Goal: Task Accomplishment & Management: Manage account settings

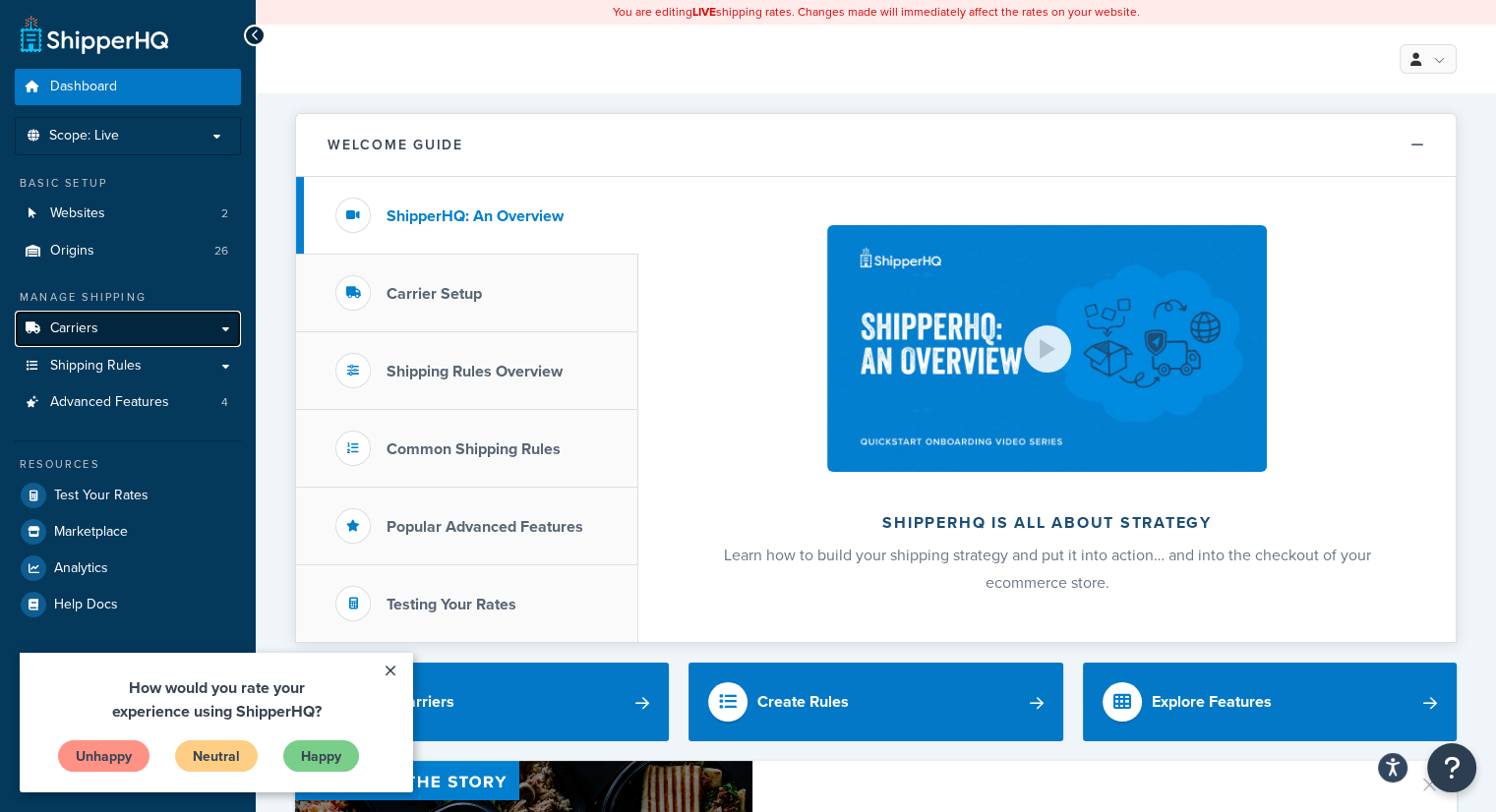
click at [159, 337] on link "Carriers" at bounding box center [128, 329] width 227 height 36
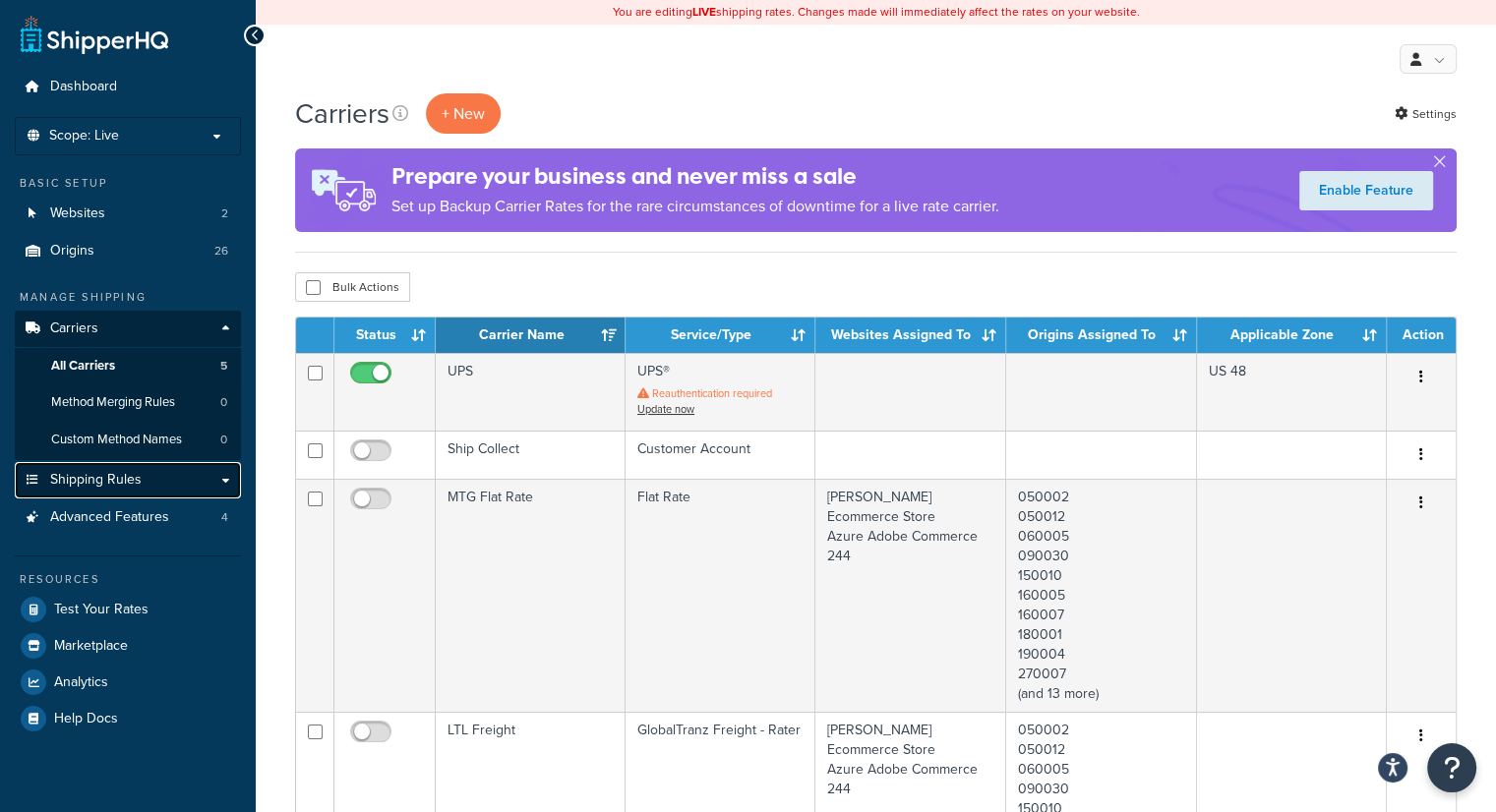
click at [135, 481] on span "Shipping Rules" at bounding box center [96, 480] width 92 height 17
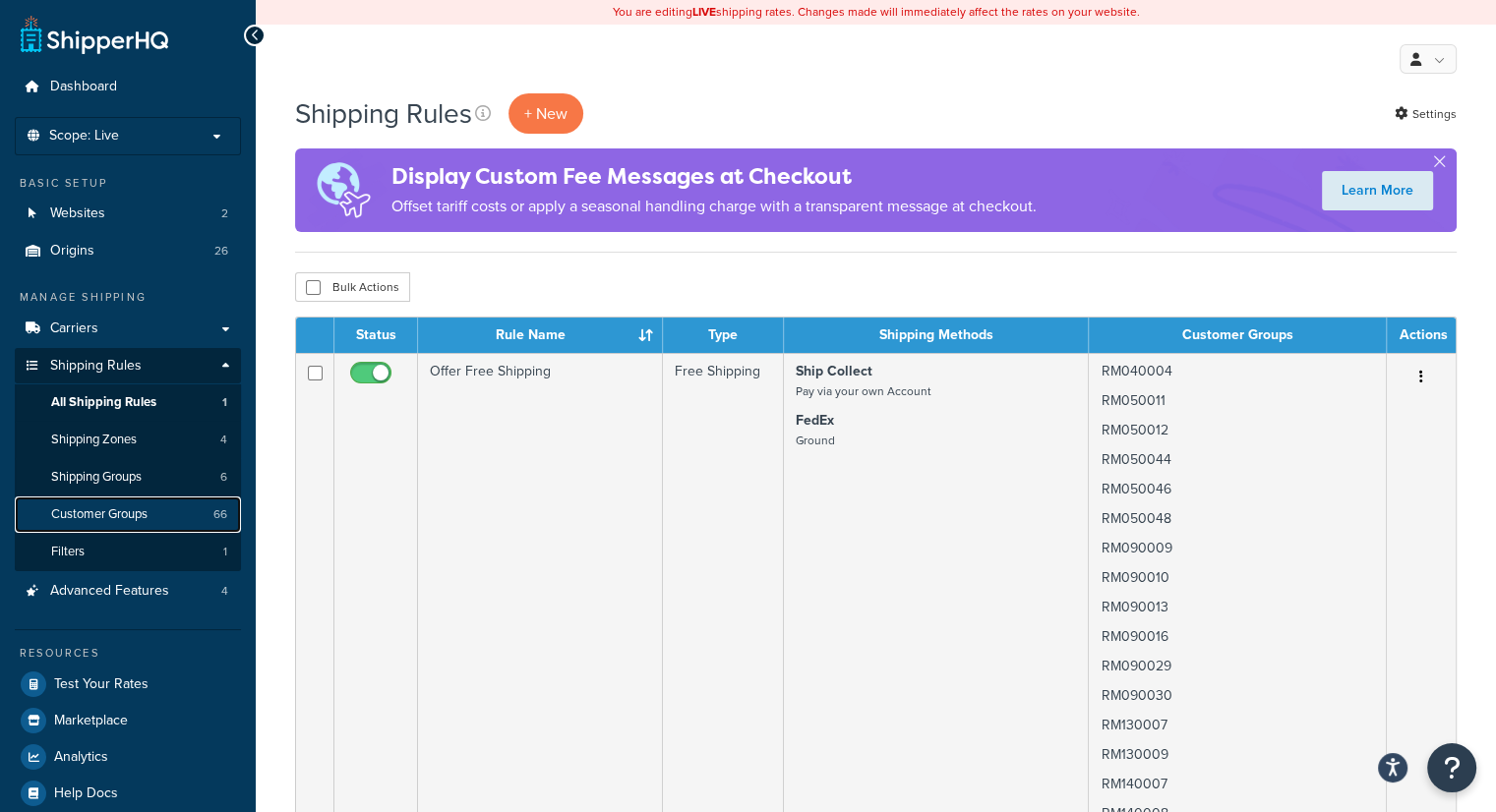
click at [146, 518] on span "Customer Groups" at bounding box center [99, 515] width 97 height 17
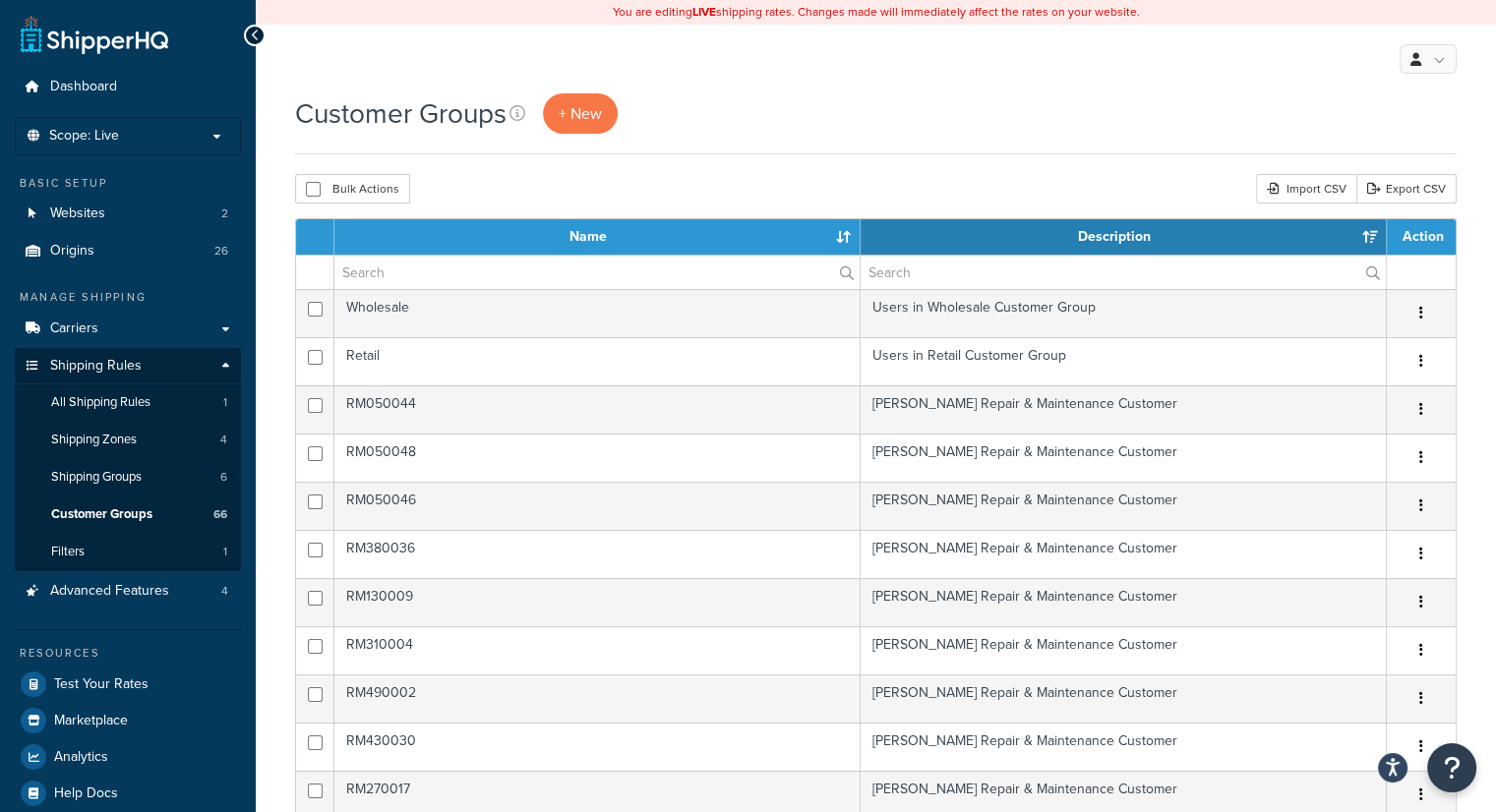
click at [856, 104] on div "Customer Groups + New" at bounding box center [876, 114] width 1162 height 40
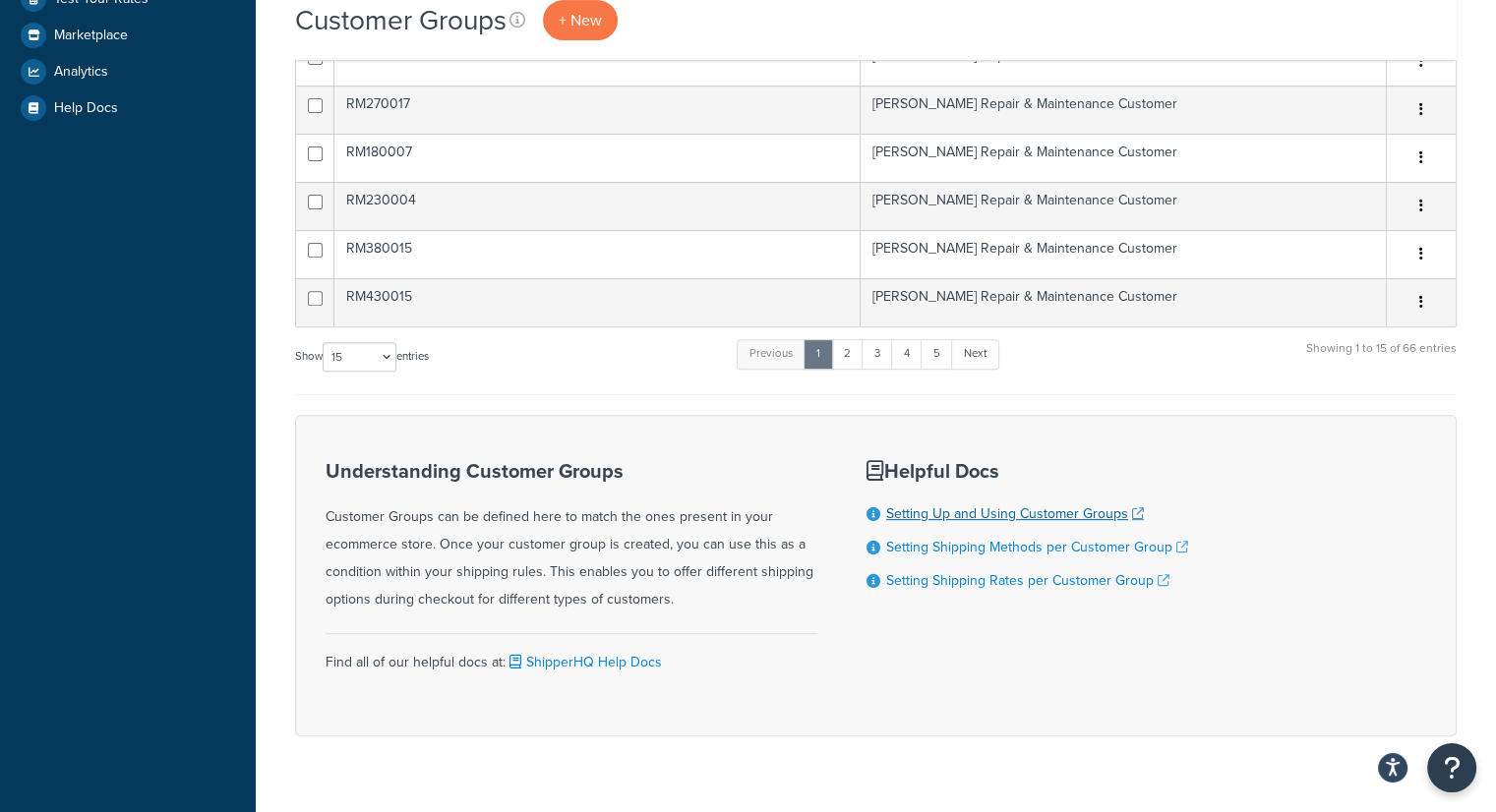
scroll to position [688, 0]
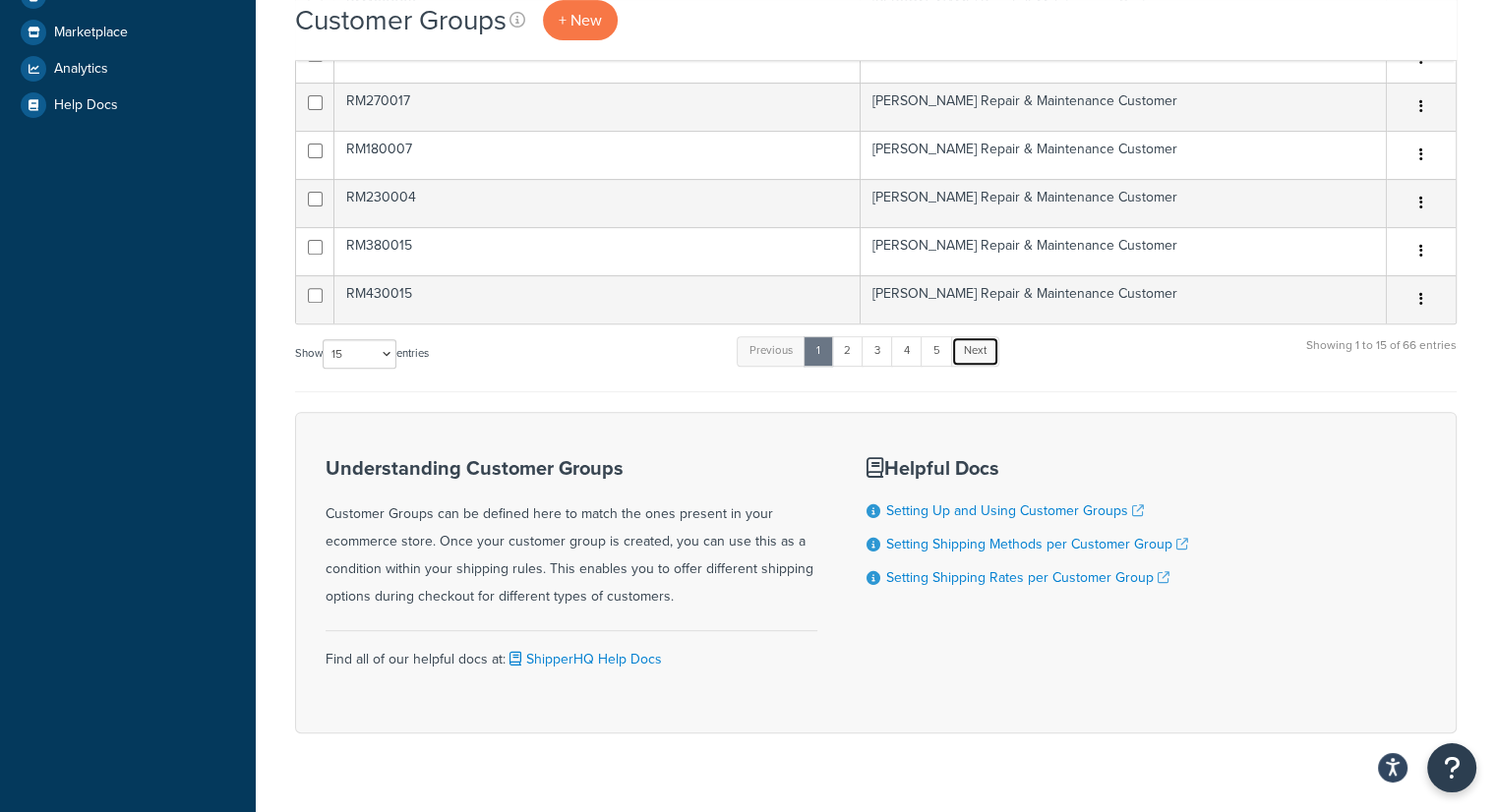
click at [977, 345] on link "Next" at bounding box center [975, 351] width 48 height 30
click at [385, 355] on select "10 15 25 50 100" at bounding box center [359, 354] width 74 height 30
select select "100"
click at [324, 369] on select "10 15 25 50 100" at bounding box center [359, 354] width 74 height 30
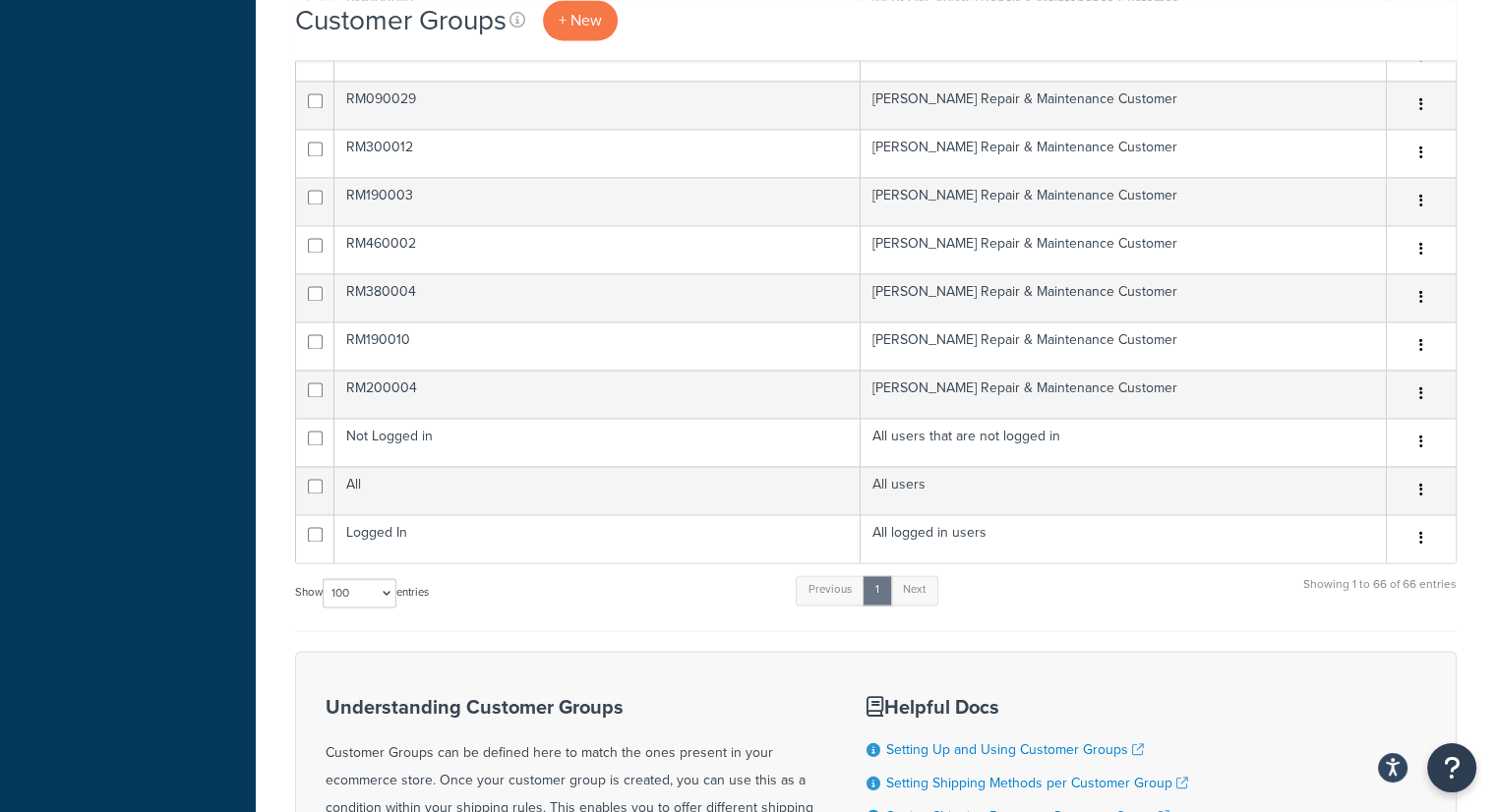
scroll to position [2950, 0]
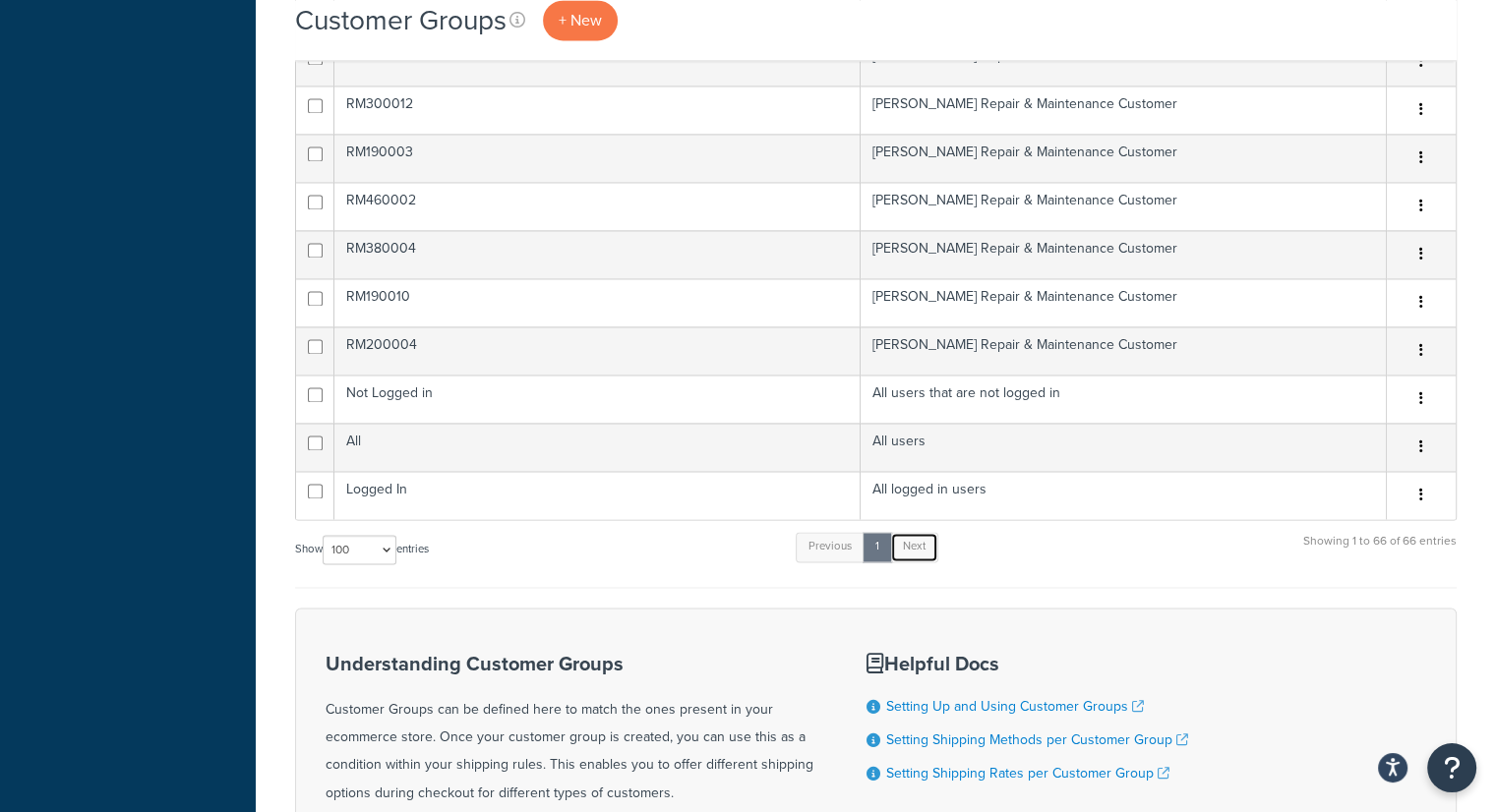
click at [917, 534] on link "Next" at bounding box center [914, 547] width 48 height 30
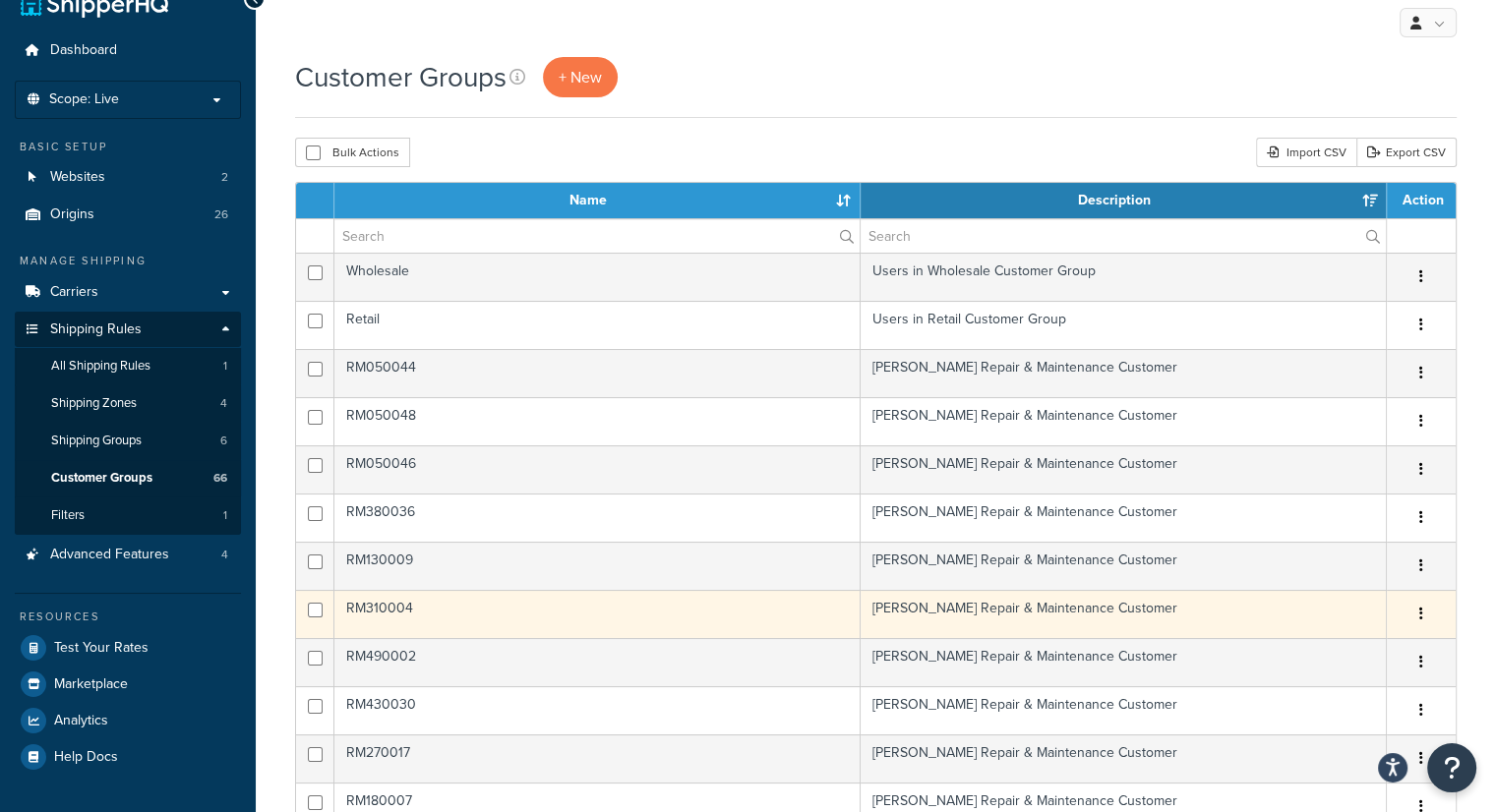
scroll to position [0, 0]
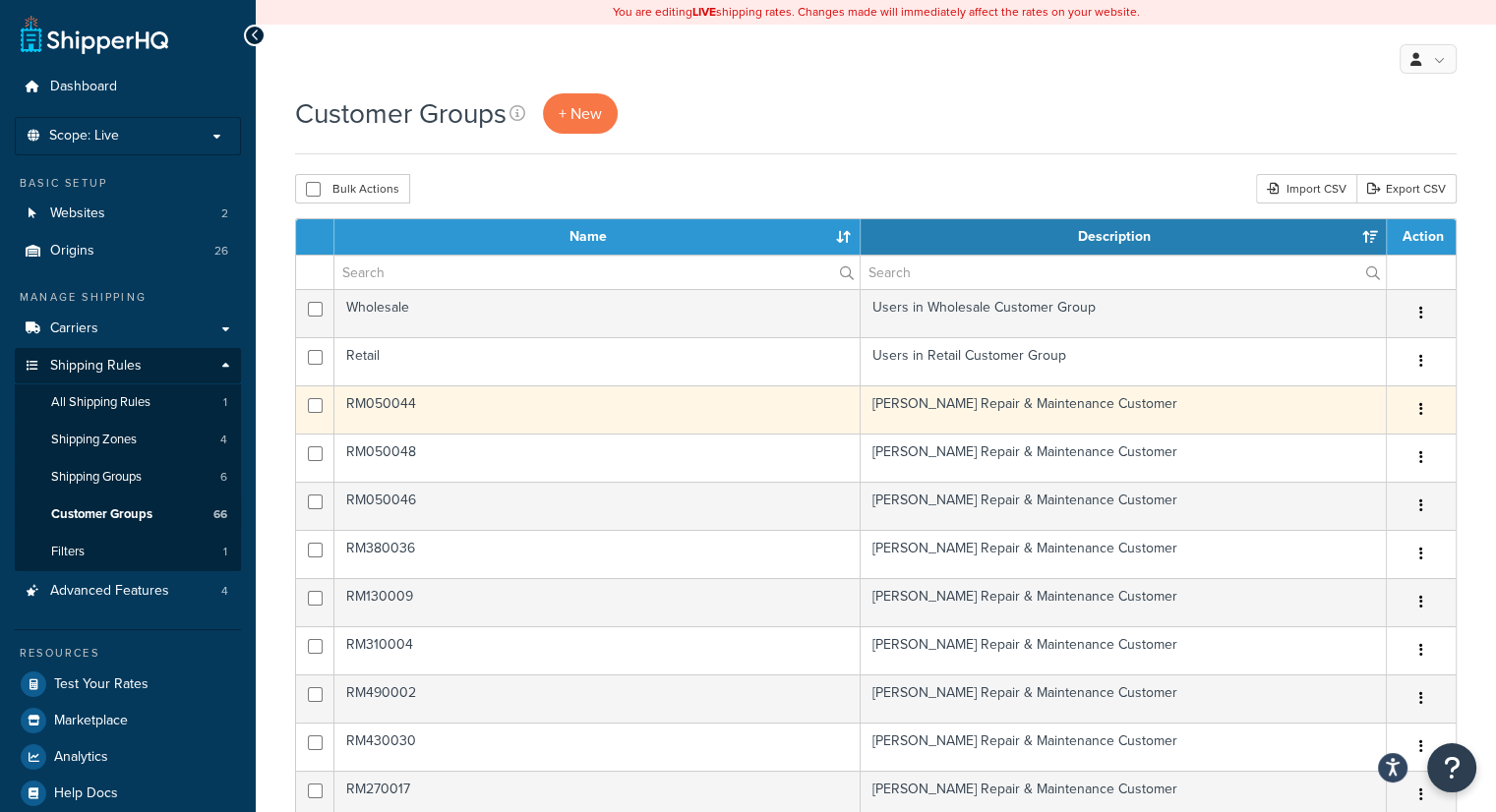
click at [381, 403] on td "RM050044" at bounding box center [597, 409] width 526 height 48
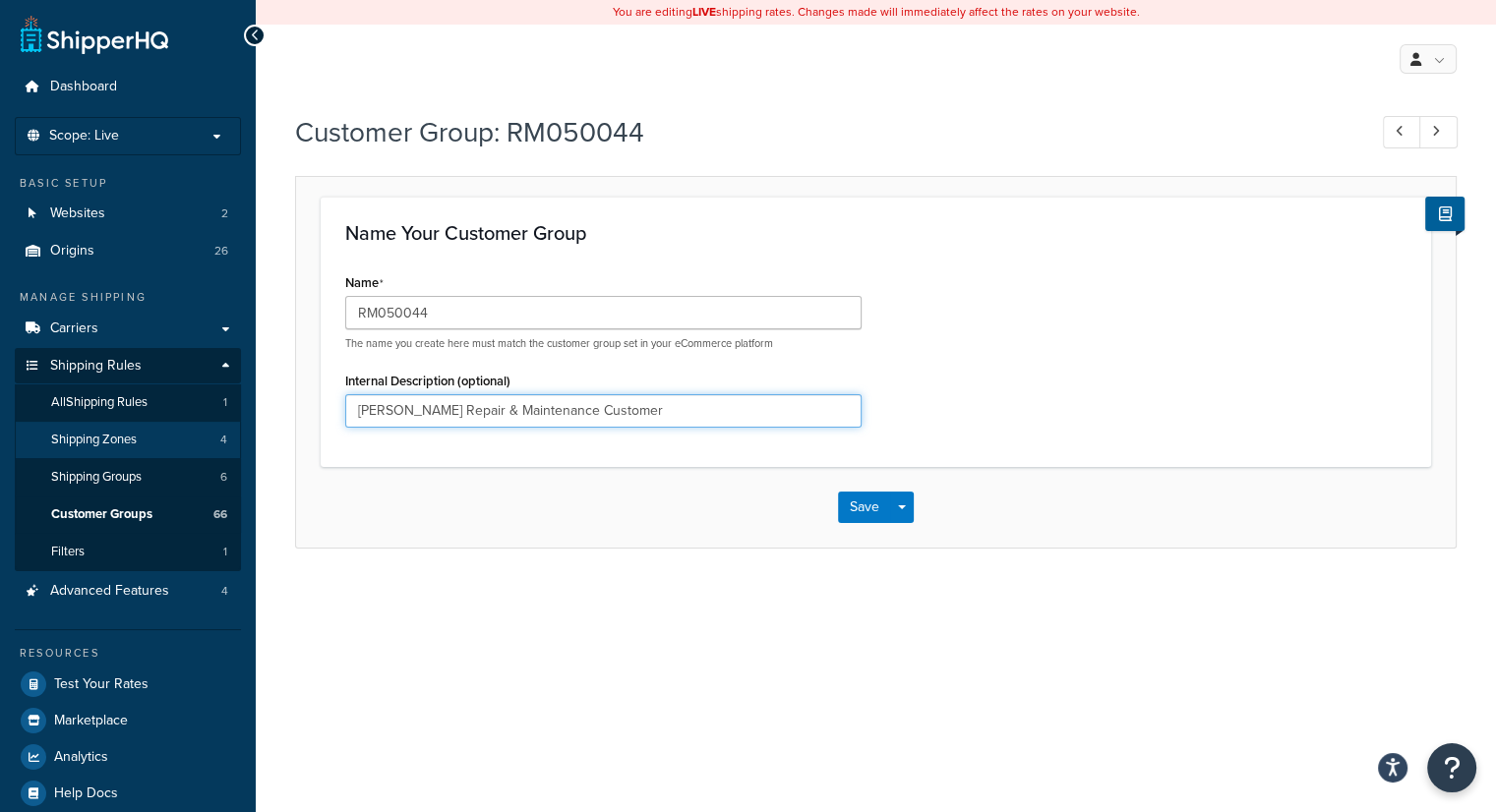
drag, startPoint x: 650, startPoint y: 413, endPoint x: 109, endPoint y: 426, distance: 541.2
click at [109, 426] on div "Dashboard Scope: Live Basic Setup Websites 2 Origins 26 Manage Shipping Carrier…" at bounding box center [748, 418] width 1496 height 836
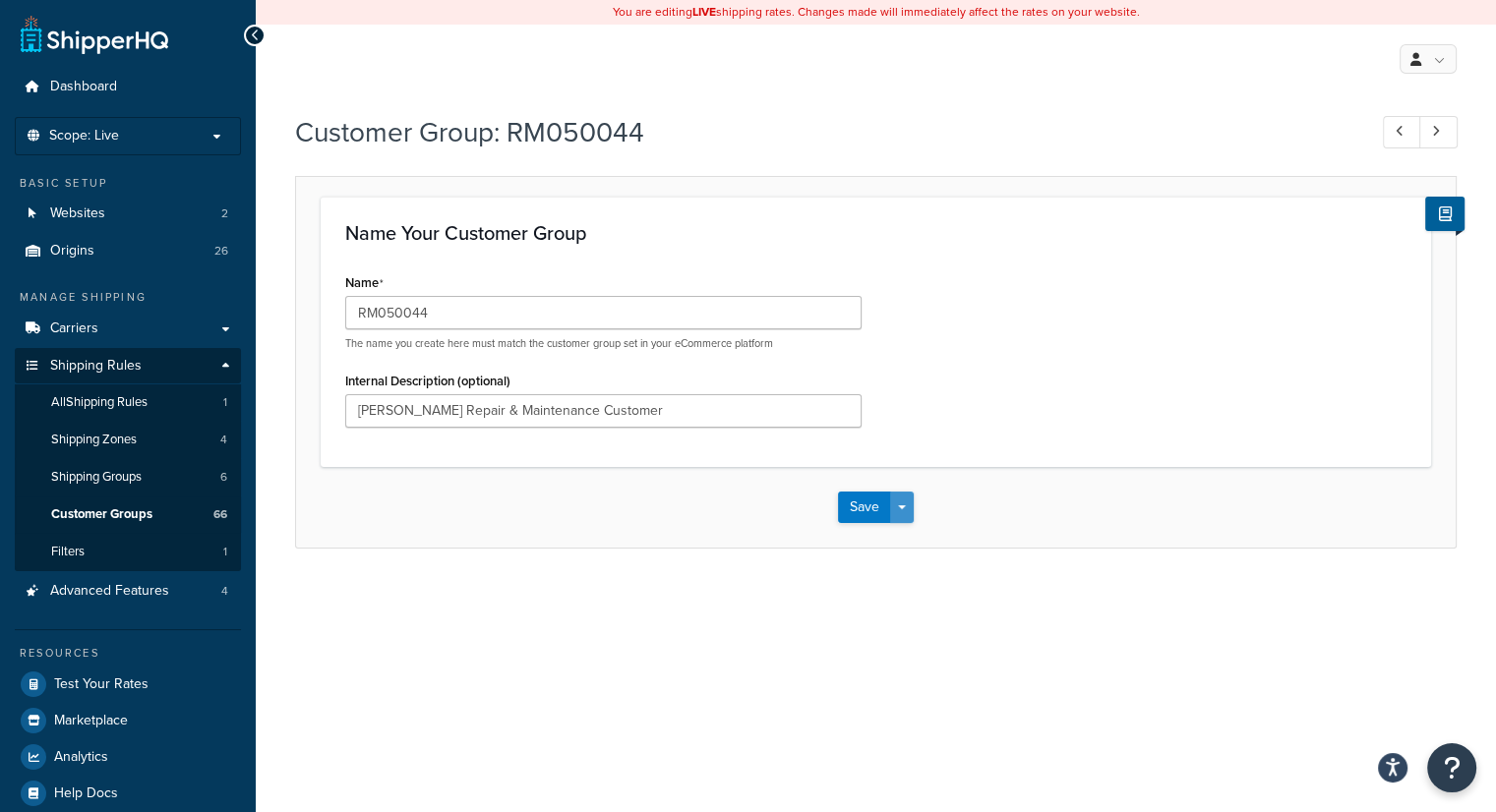
click at [905, 512] on button "Save Dropdown" at bounding box center [902, 508] width 24 height 32
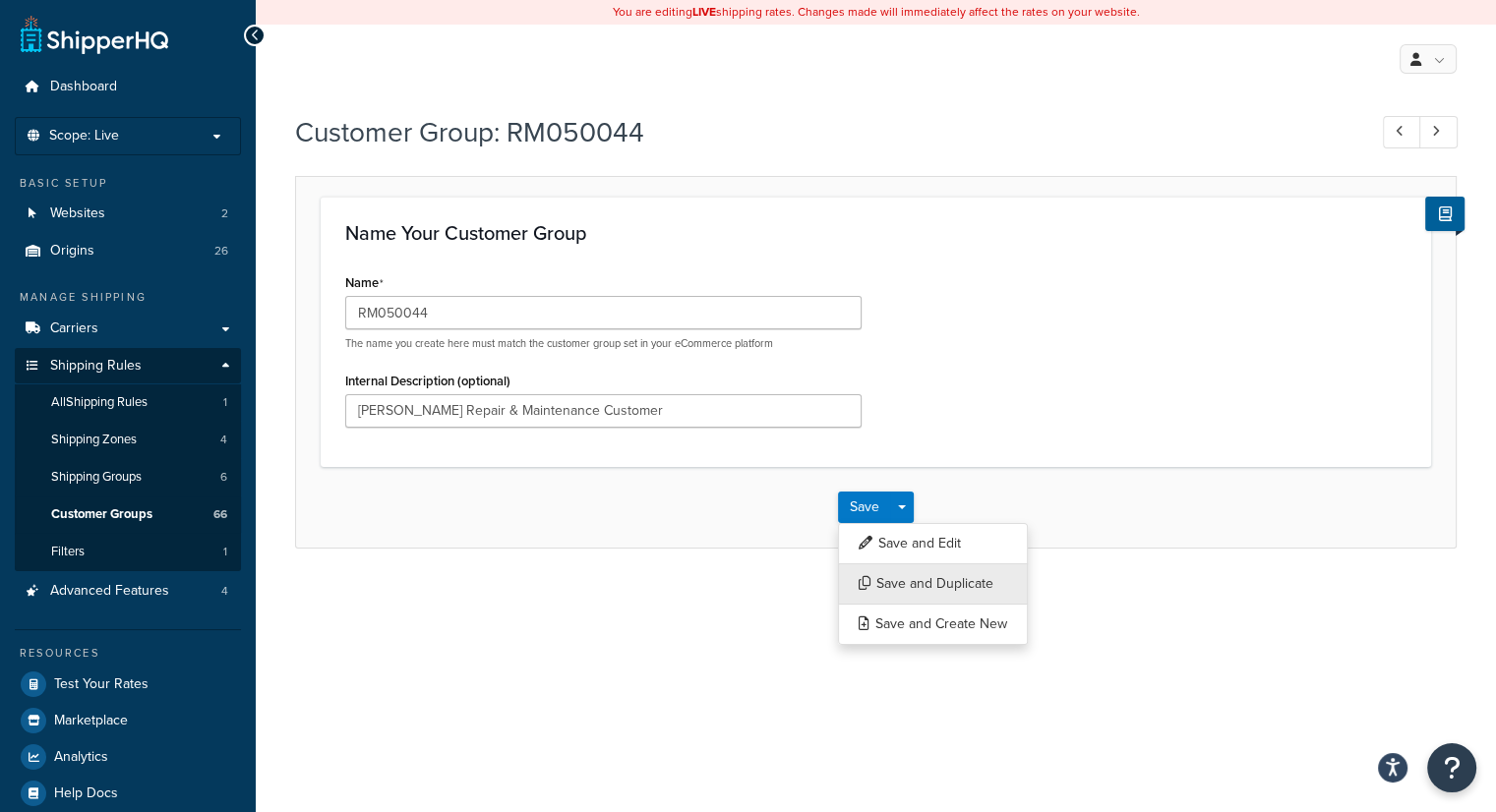
click at [937, 581] on button "Save and Duplicate" at bounding box center [933, 584] width 190 height 41
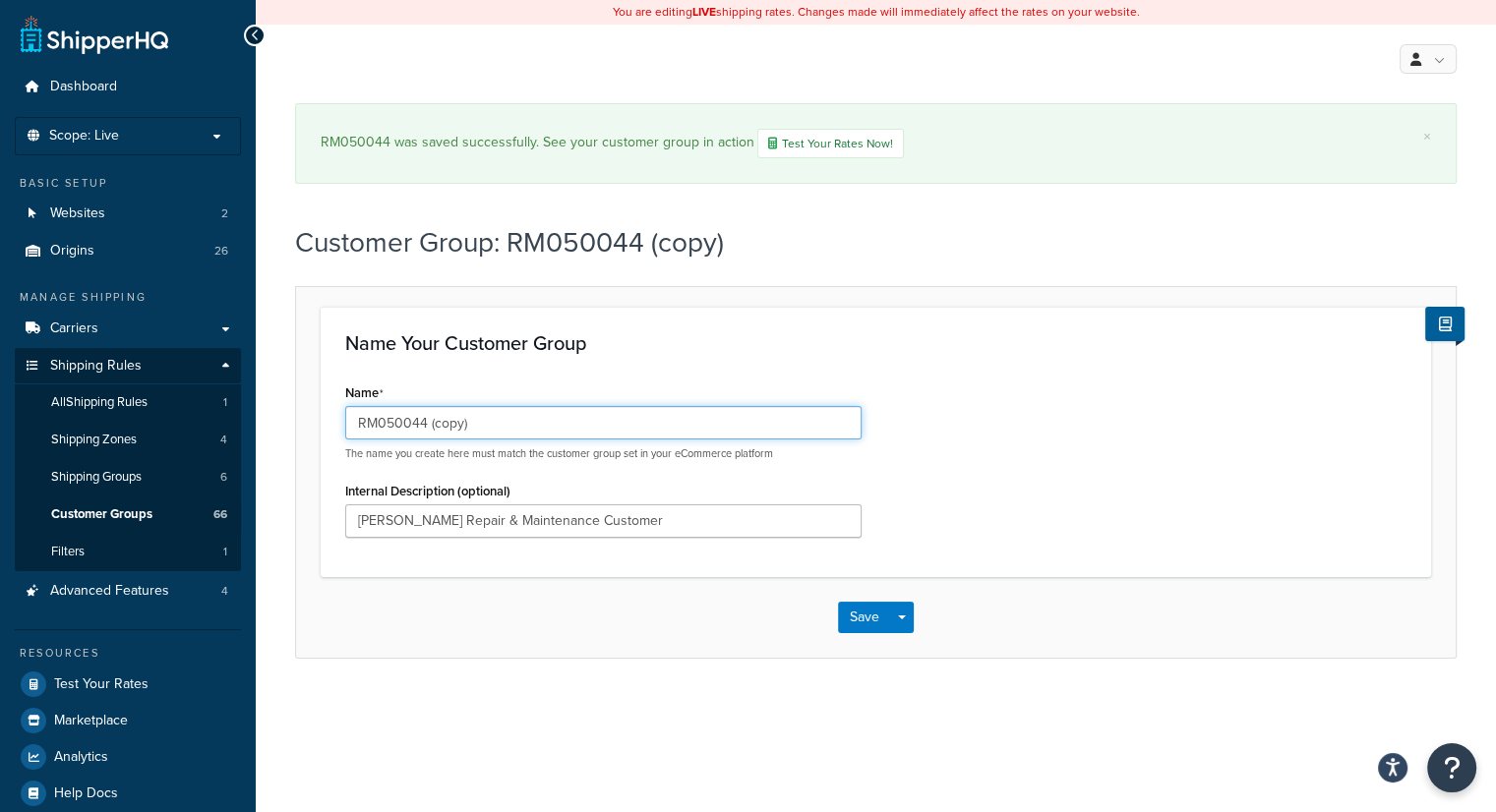
drag, startPoint x: 547, startPoint y: 418, endPoint x: 304, endPoint y: 424, distance: 243.1
click at [304, 424] on form "Name Your Customer Group Name RM050044 (copy) The name you create here must mat…" at bounding box center [876, 482] width 1160 height 350
paste input "270018"
type input "RM270018"
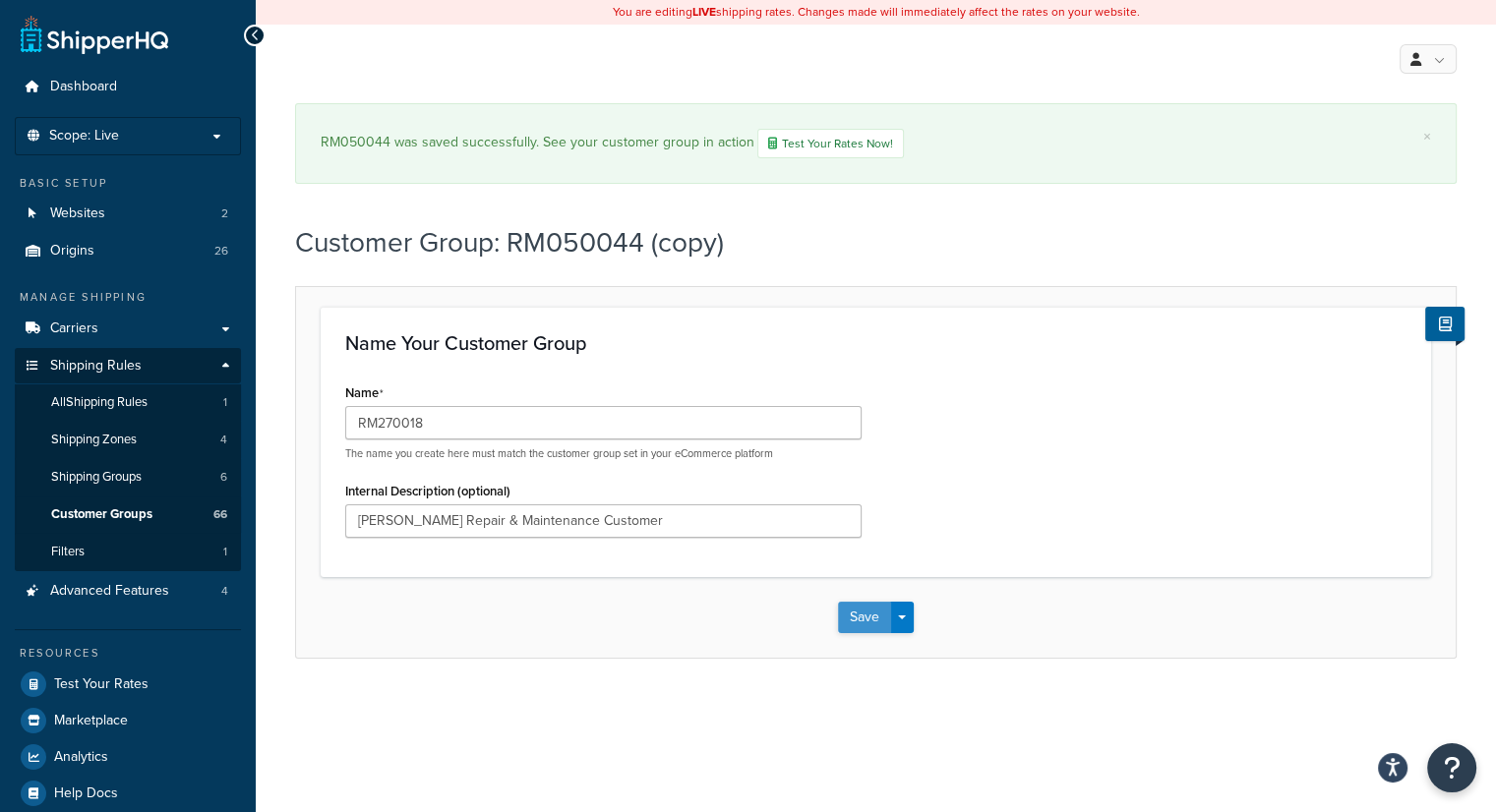
click at [858, 615] on button "Save" at bounding box center [864, 617] width 53 height 32
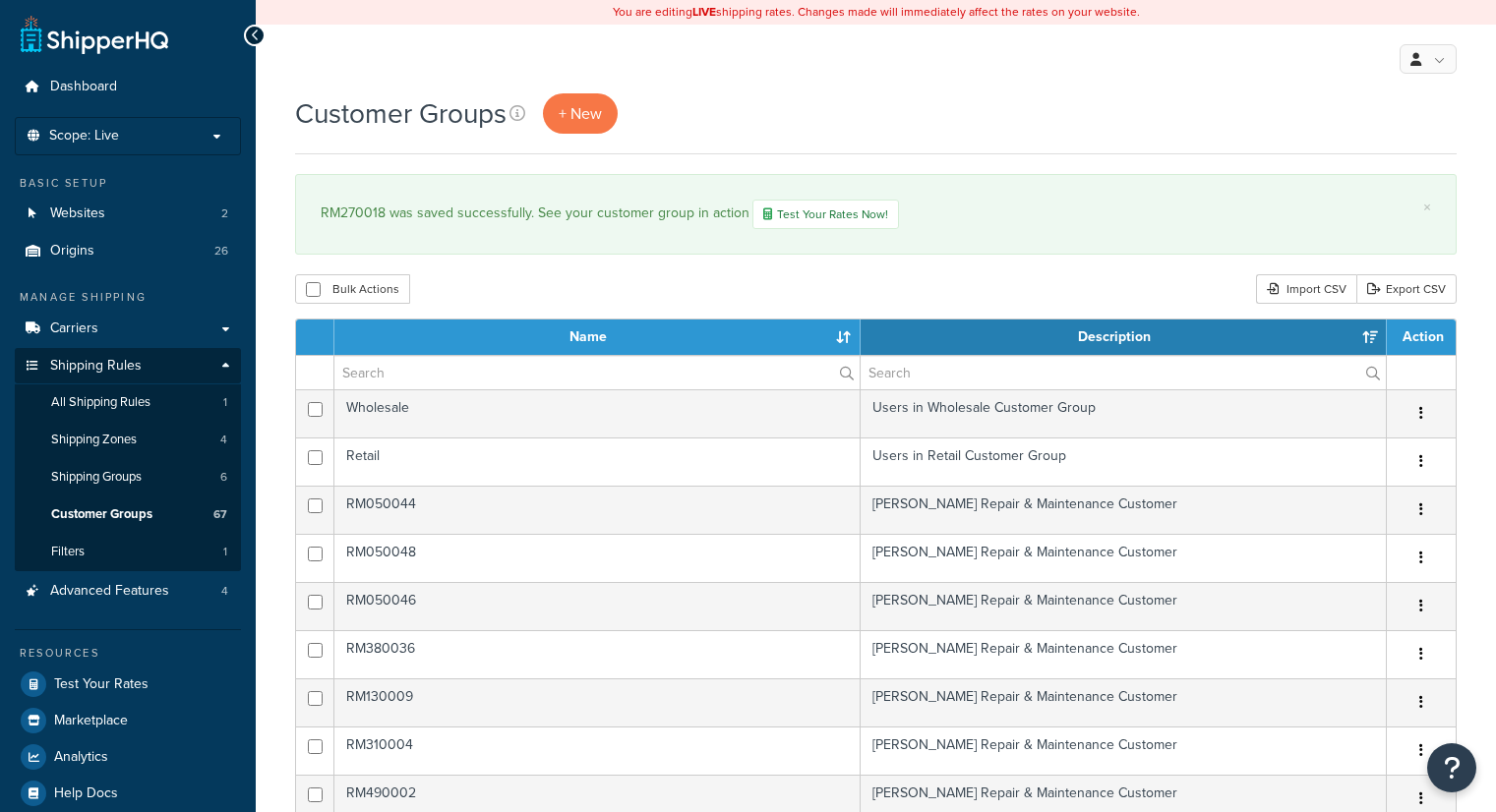
select select "15"
click at [125, 481] on span "Shipping Groups" at bounding box center [96, 477] width 91 height 17
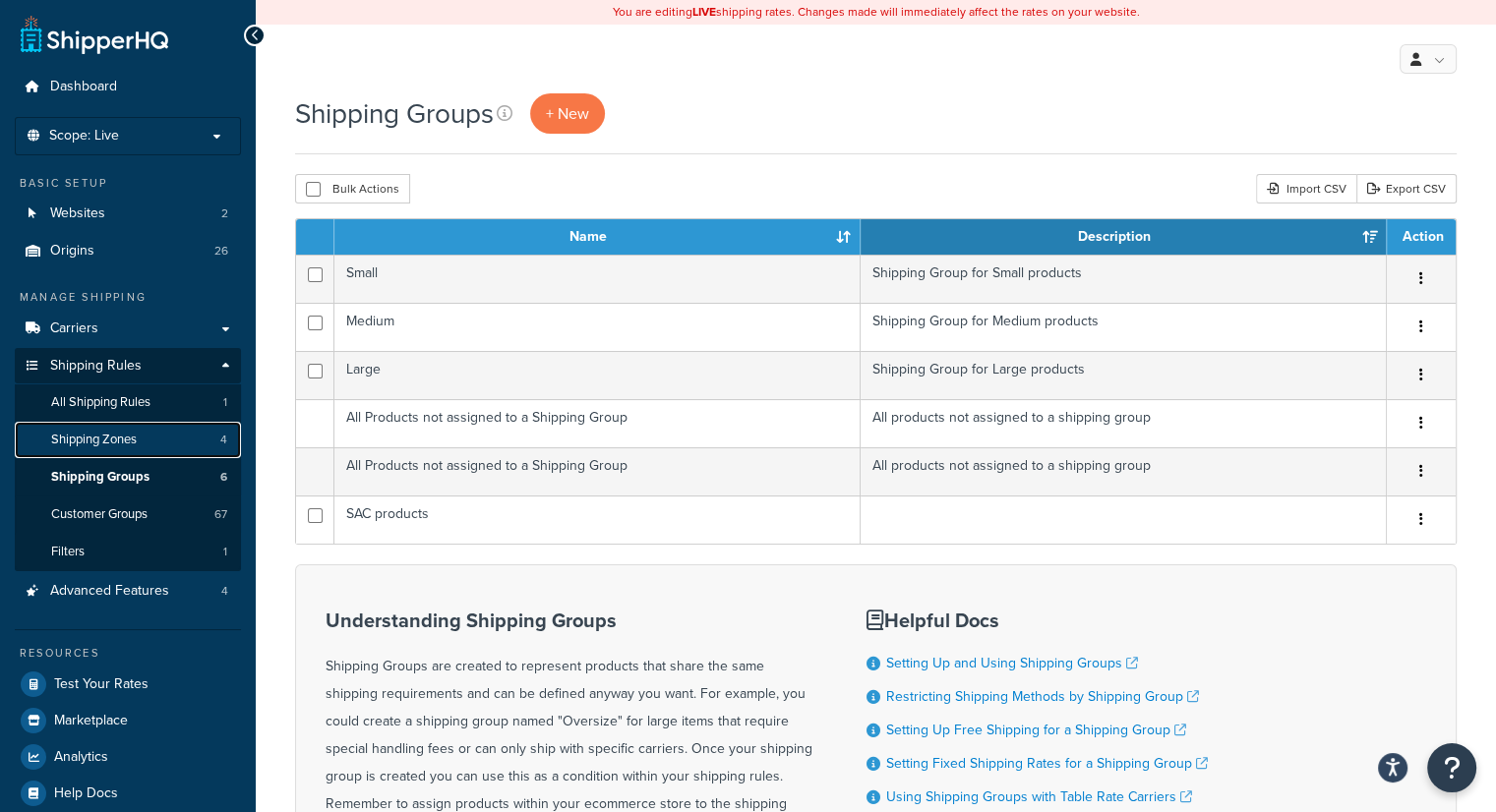
click at [121, 446] on span "Shipping Zones" at bounding box center [94, 440] width 86 height 17
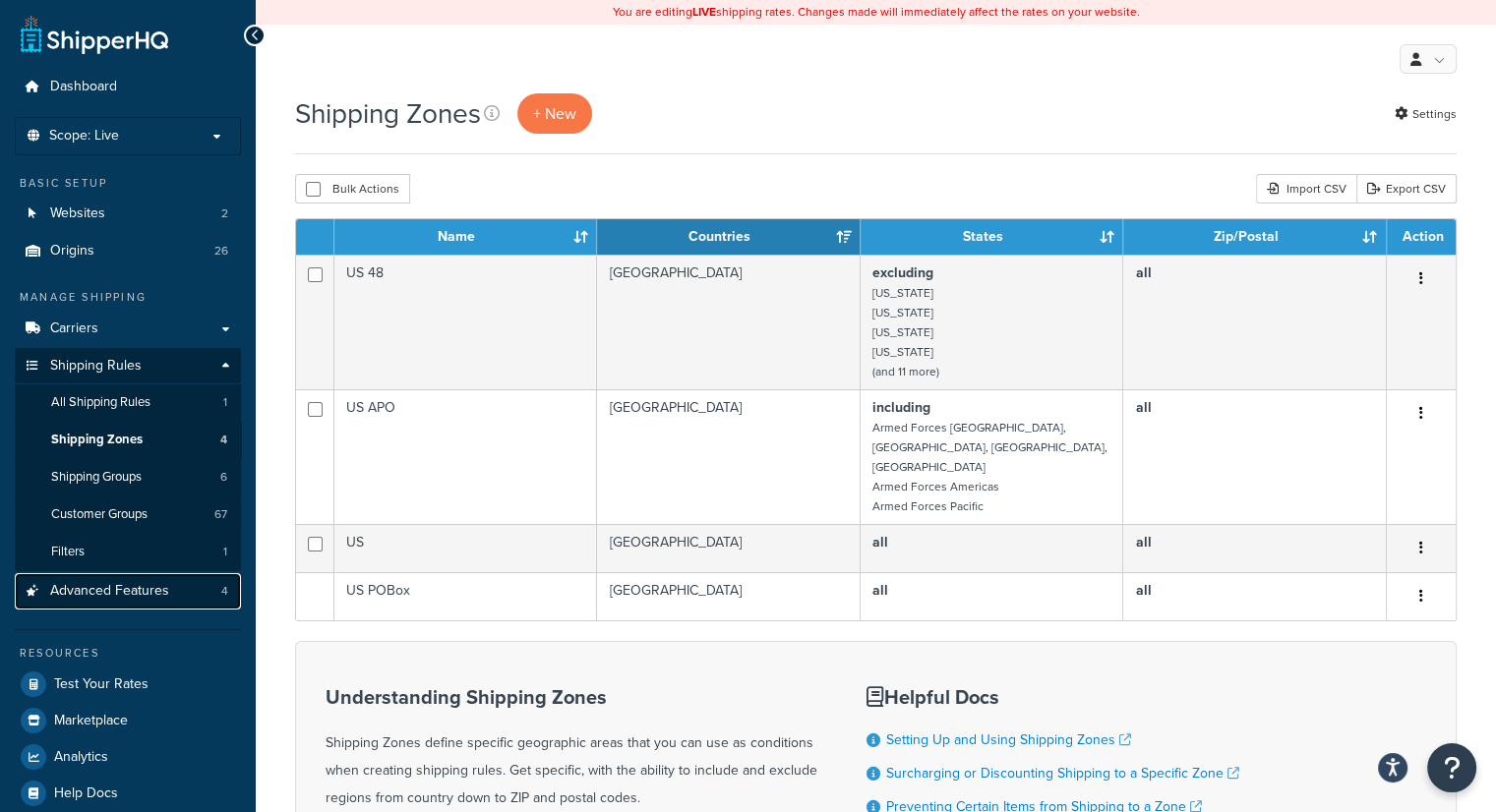
click at [135, 592] on span "Advanced Features" at bounding box center [109, 592] width 119 height 17
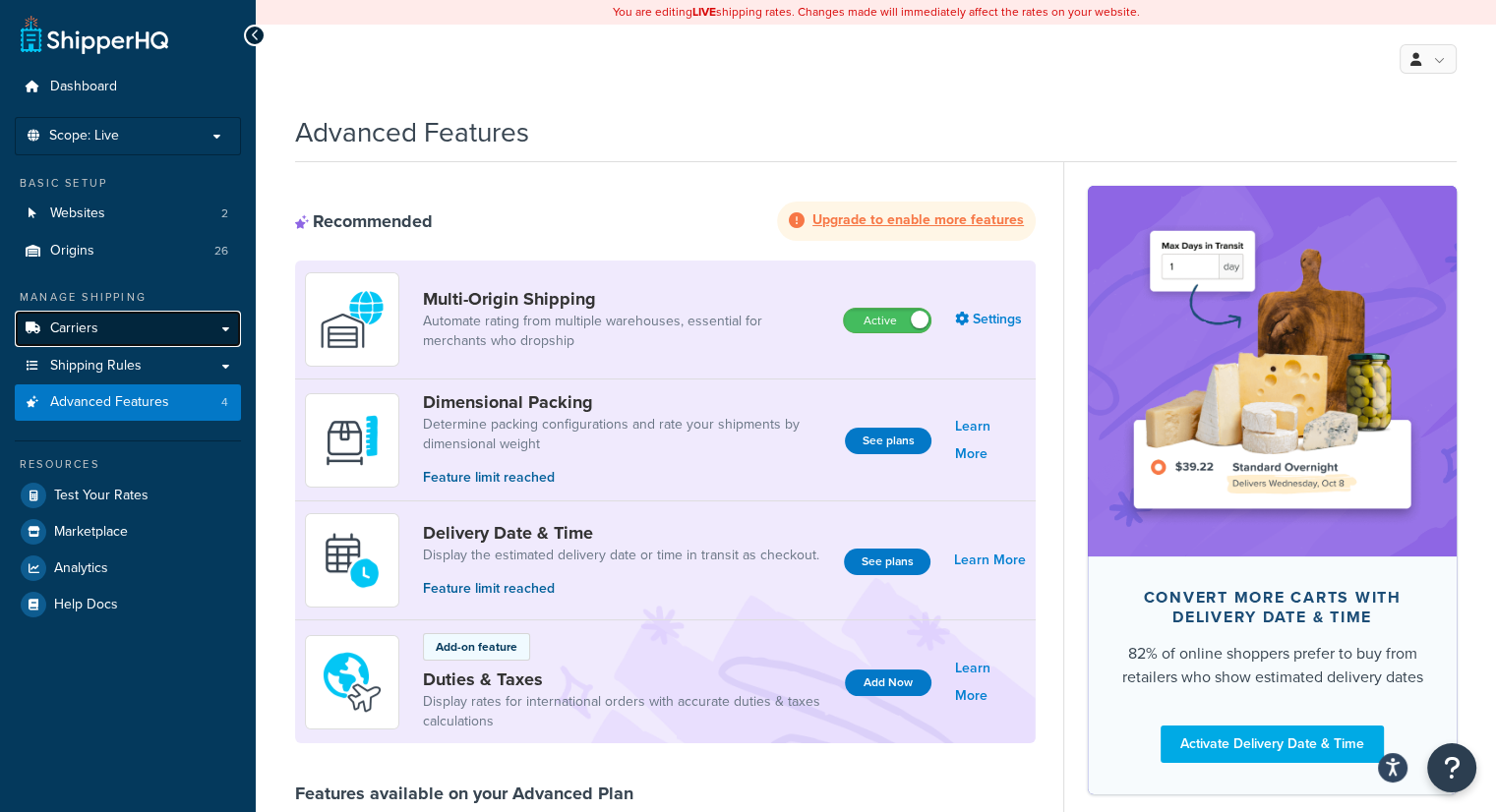
click at [119, 327] on link "Carriers" at bounding box center [128, 329] width 227 height 36
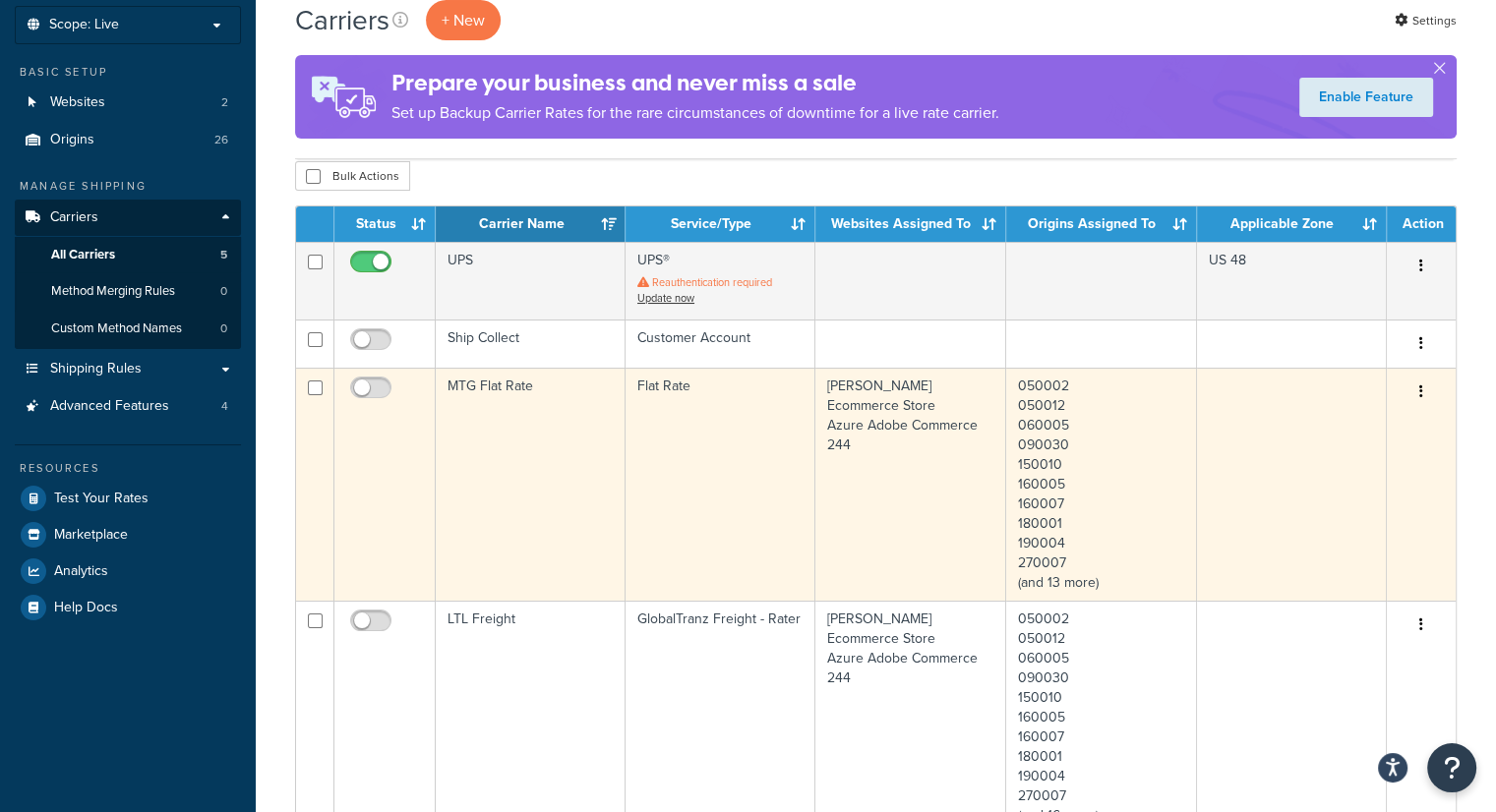
scroll to position [99, 0]
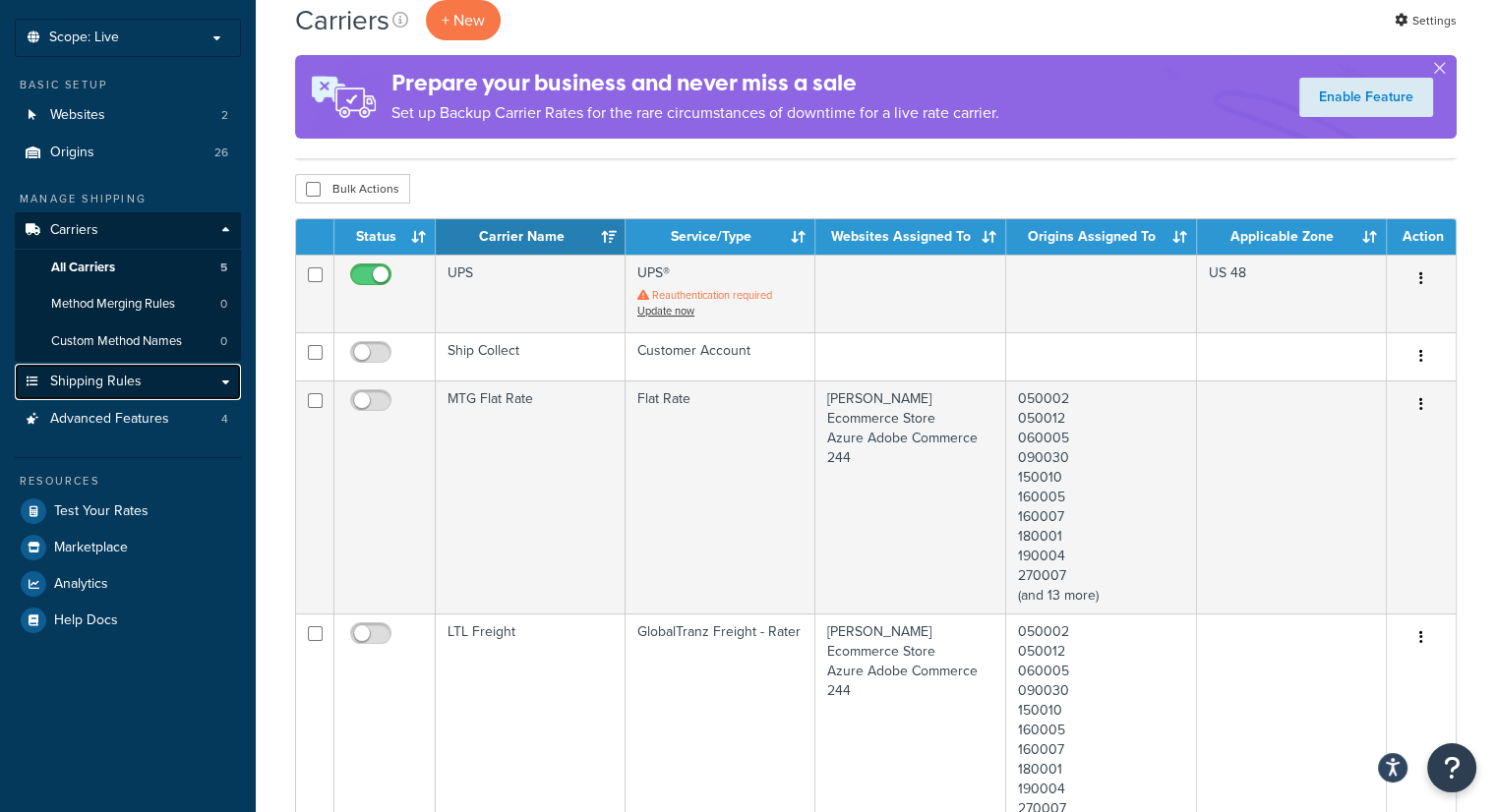
click at [91, 385] on span "Shipping Rules" at bounding box center [96, 382] width 92 height 17
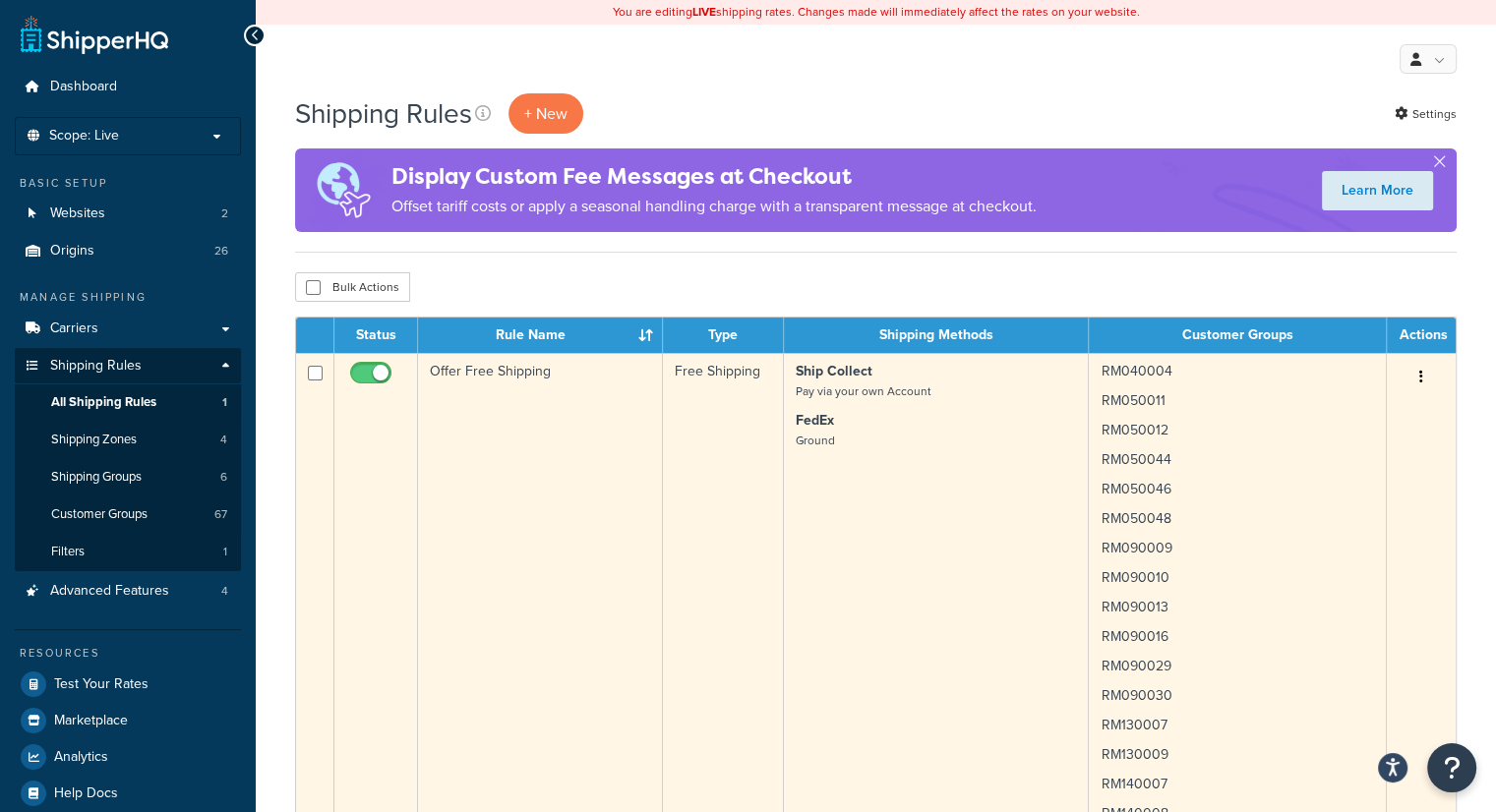
click at [1422, 377] on icon "button" at bounding box center [1422, 377] width 4 height 14
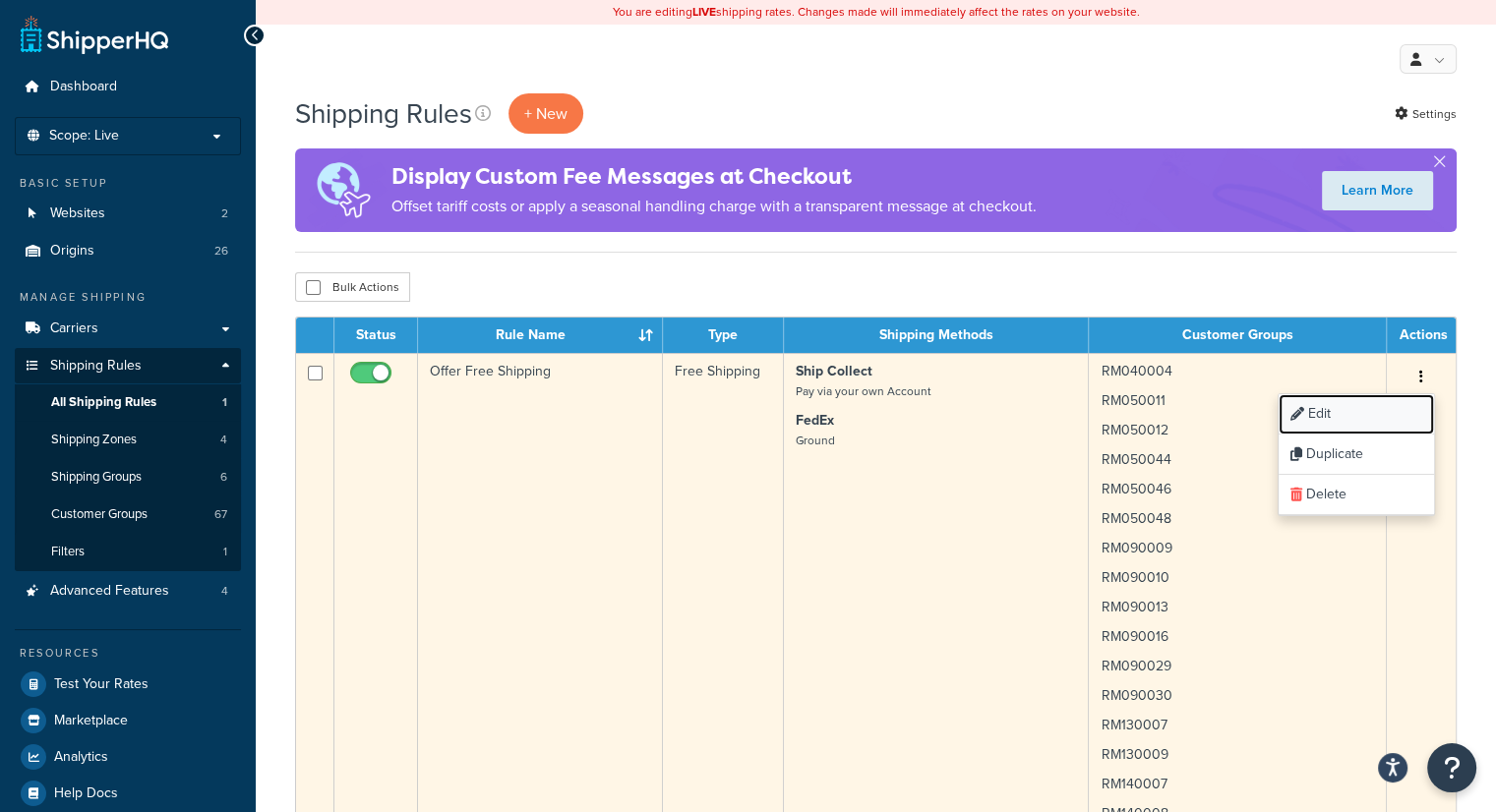
click at [1335, 412] on link "Edit" at bounding box center [1357, 414] width 156 height 40
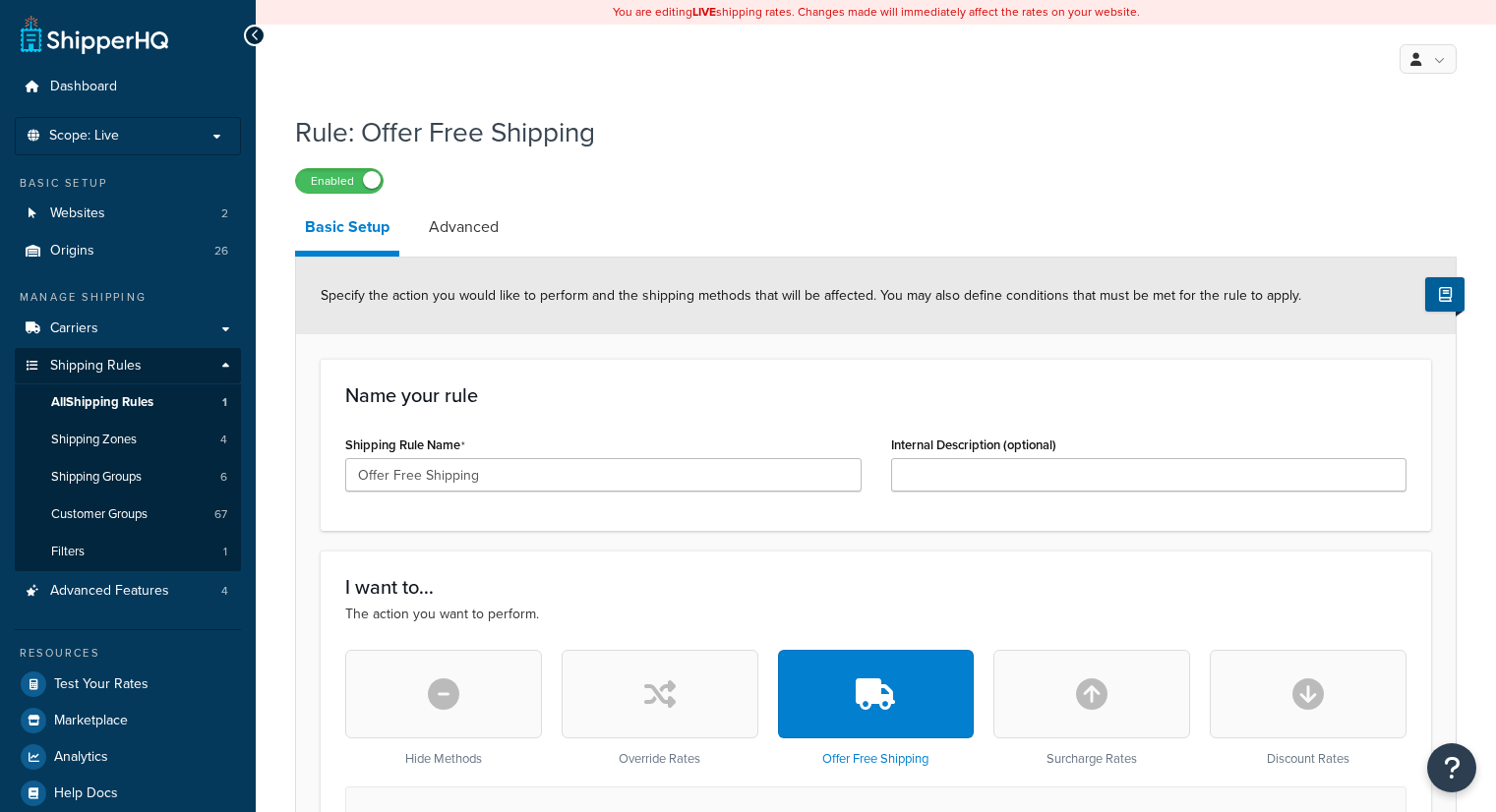
select select "LOCATION"
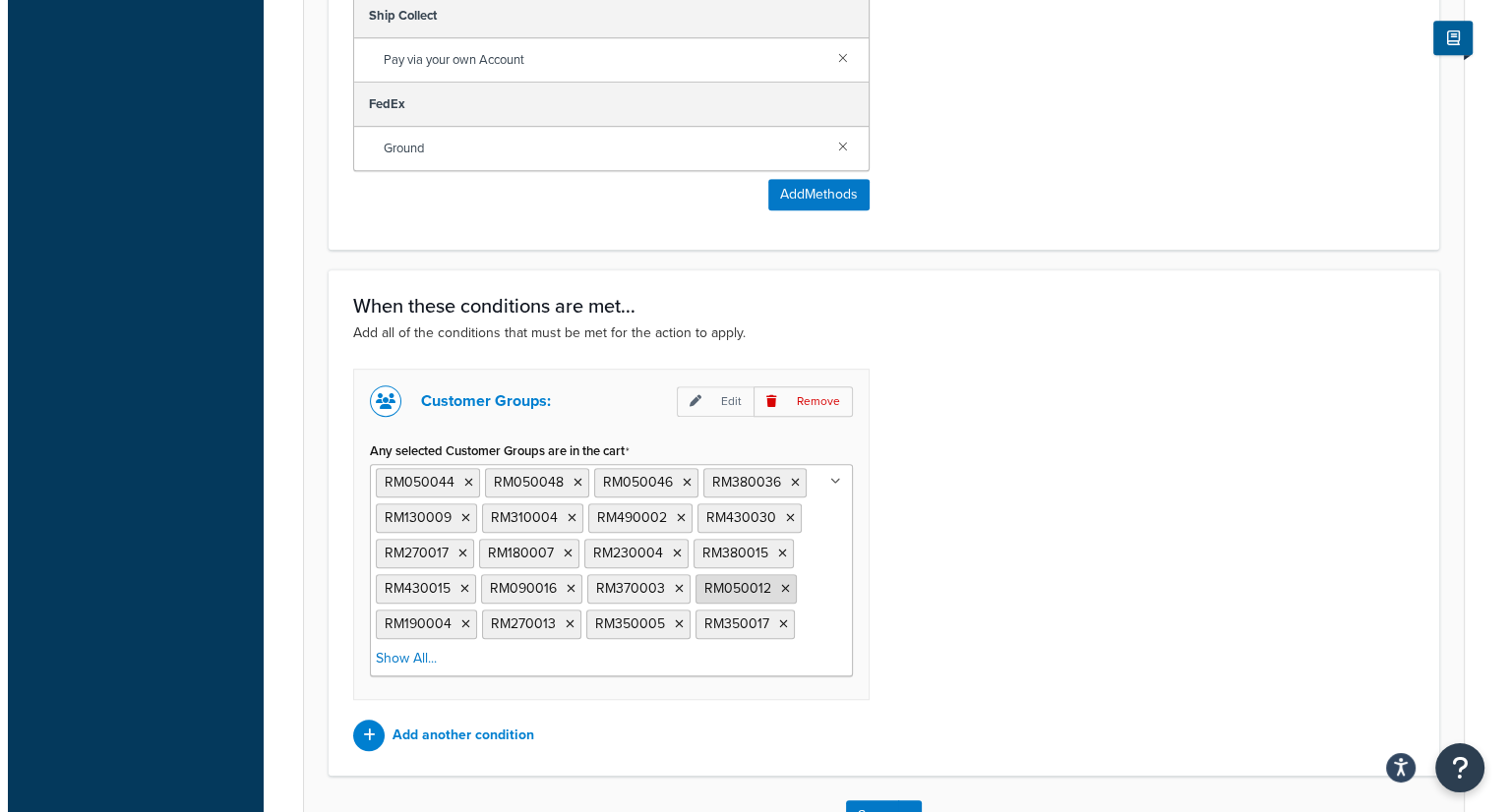
scroll to position [1180, 0]
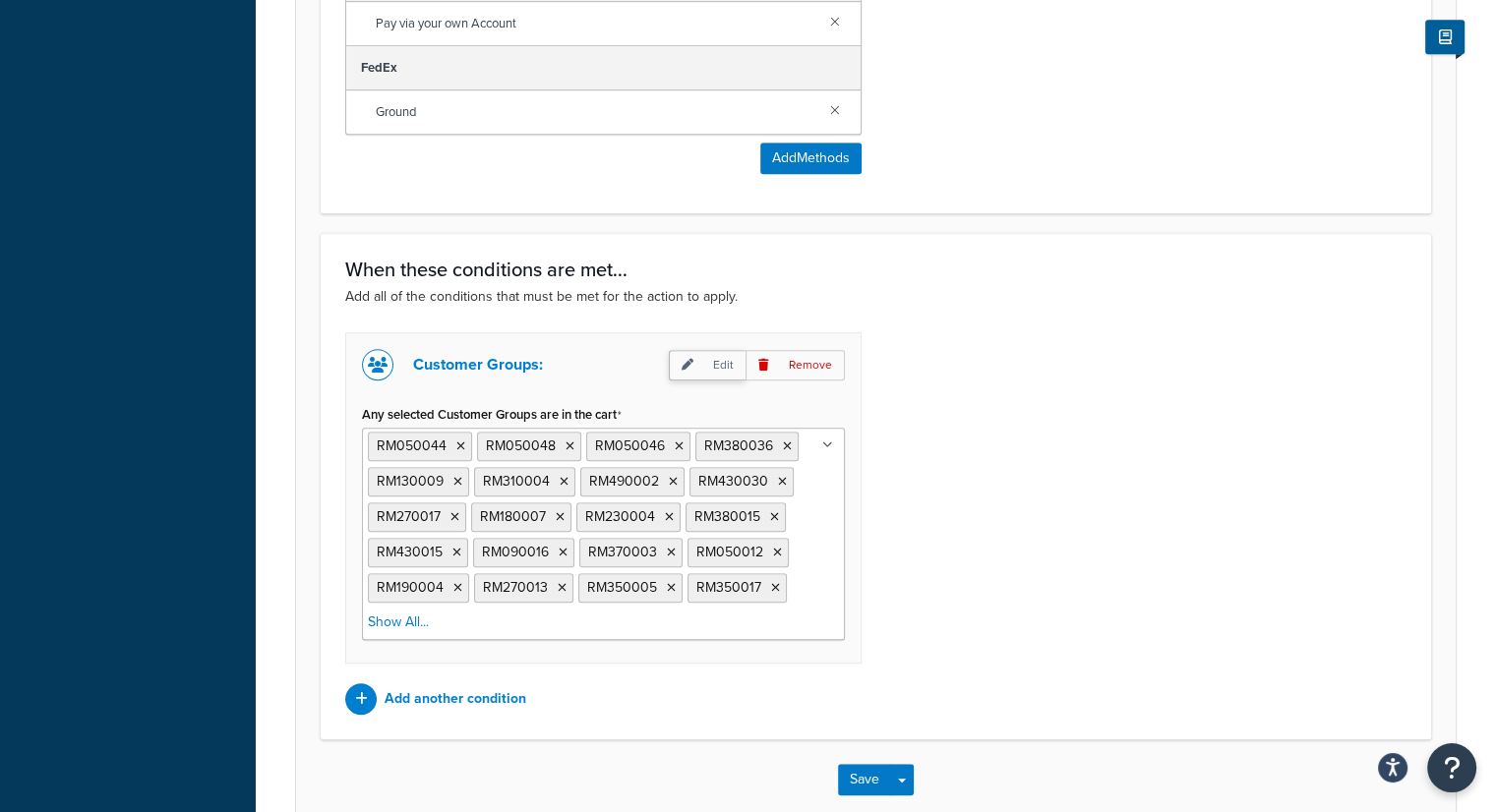
click at [719, 366] on p "Edit" at bounding box center [707, 365] width 77 height 31
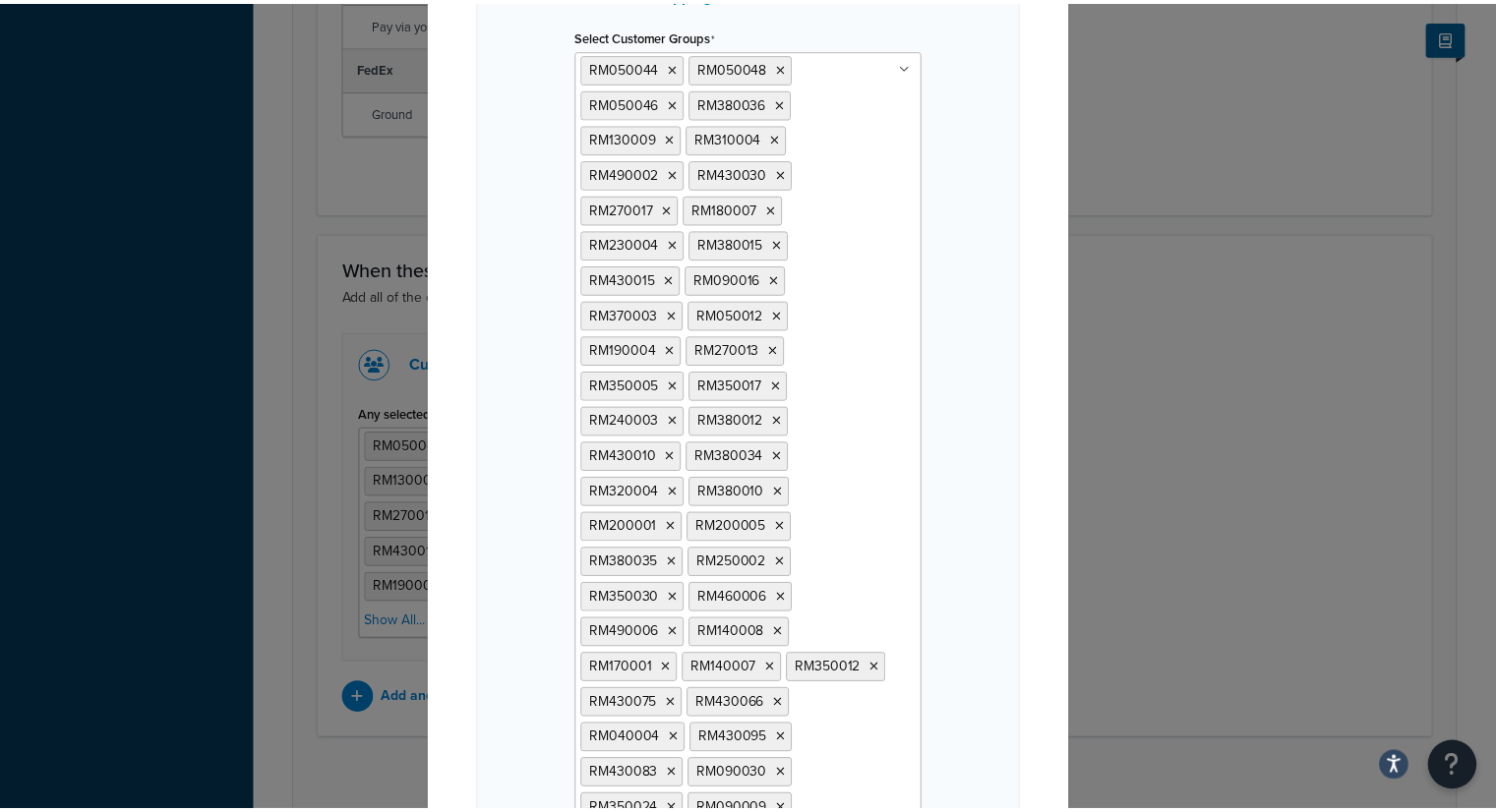
scroll to position [590, 0]
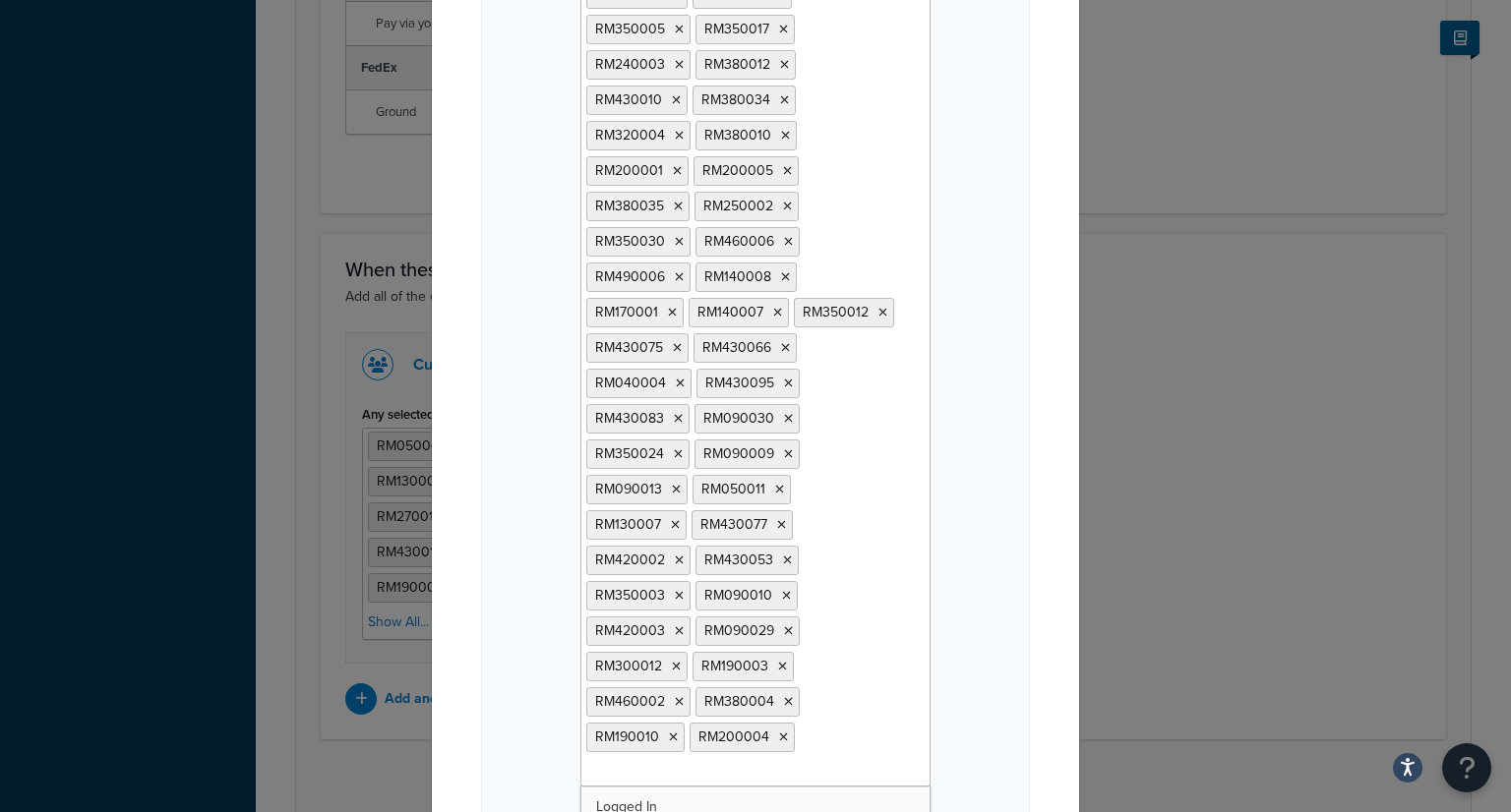
click at [791, 653] on ul "RM050044 RM050048 RM050046 RM380036 RM130009 RM310004 RM490002 RM430030 RM27001…" at bounding box center [756, 238] width 350 height 1094
type input "RM270018"
click at [982, 628] on div "Offer Free Shipping when... Select Customer Groups RM050044 RM050048 RM050046 R…" at bounding box center [756, 205] width 549 height 1307
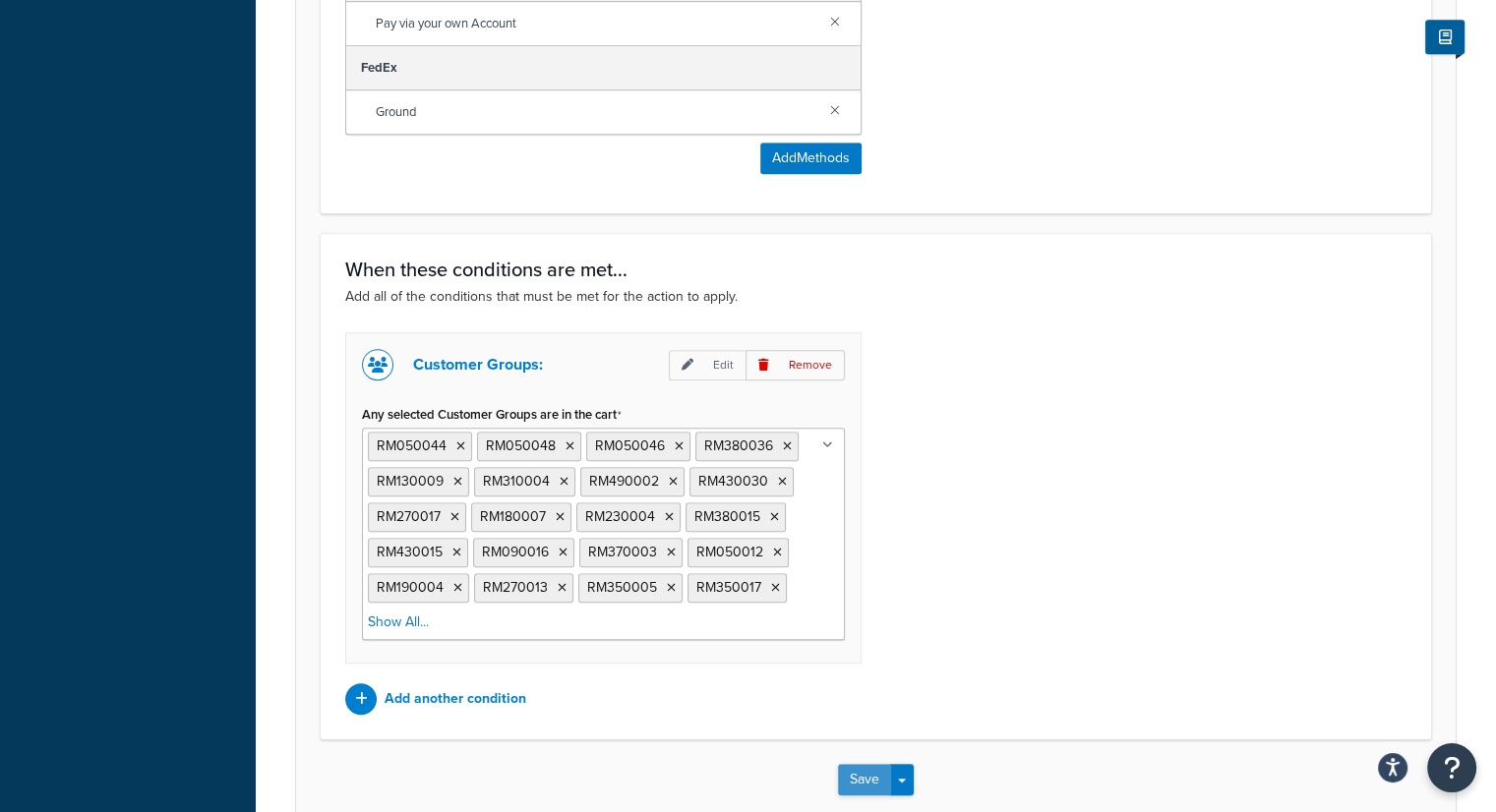
click at [858, 775] on button "Save" at bounding box center [864, 780] width 53 height 32
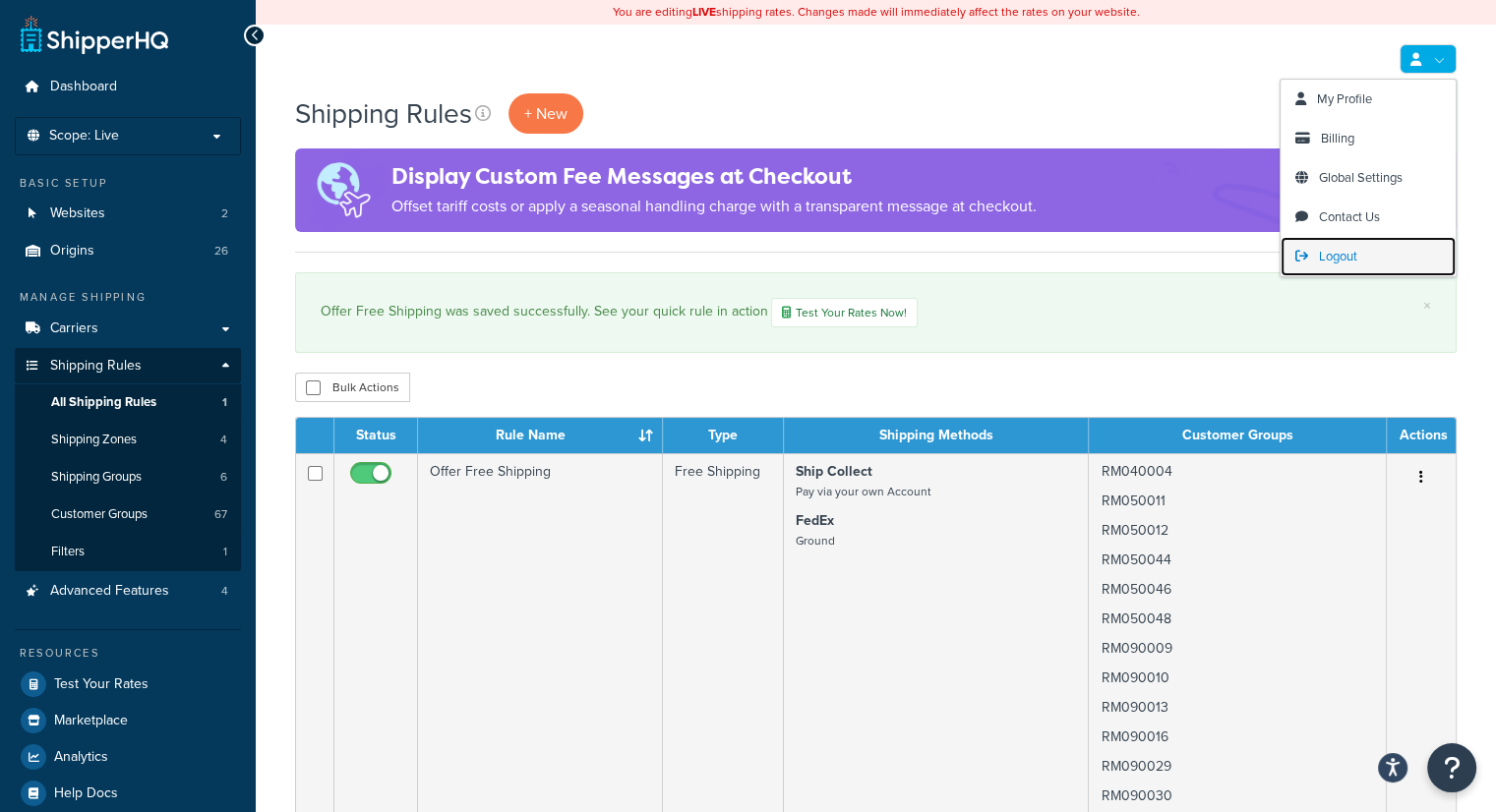
click at [1343, 253] on span "Logout" at bounding box center [1338, 255] width 38 height 19
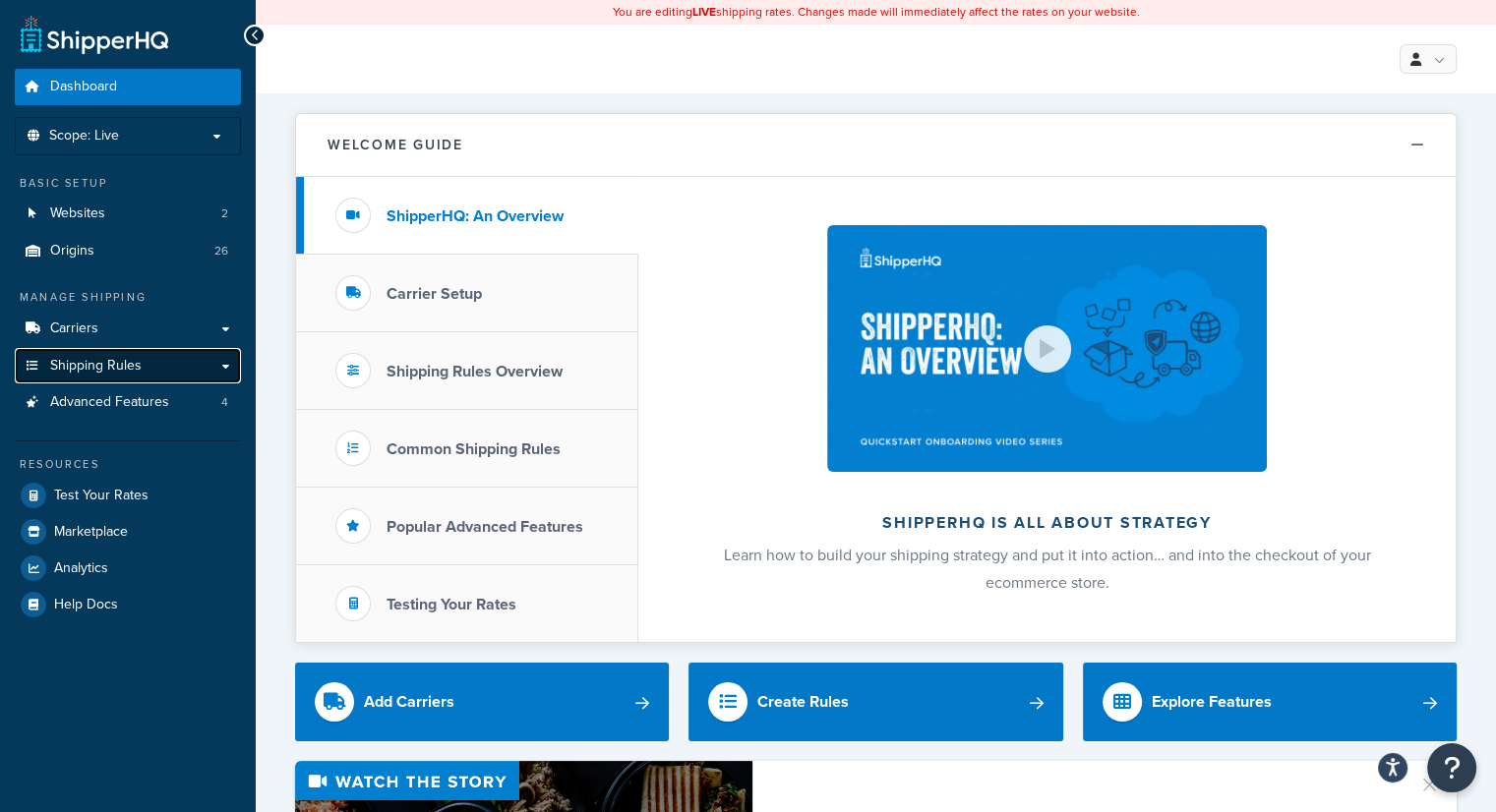
click at [113, 361] on span "Shipping Rules" at bounding box center [96, 366] width 92 height 17
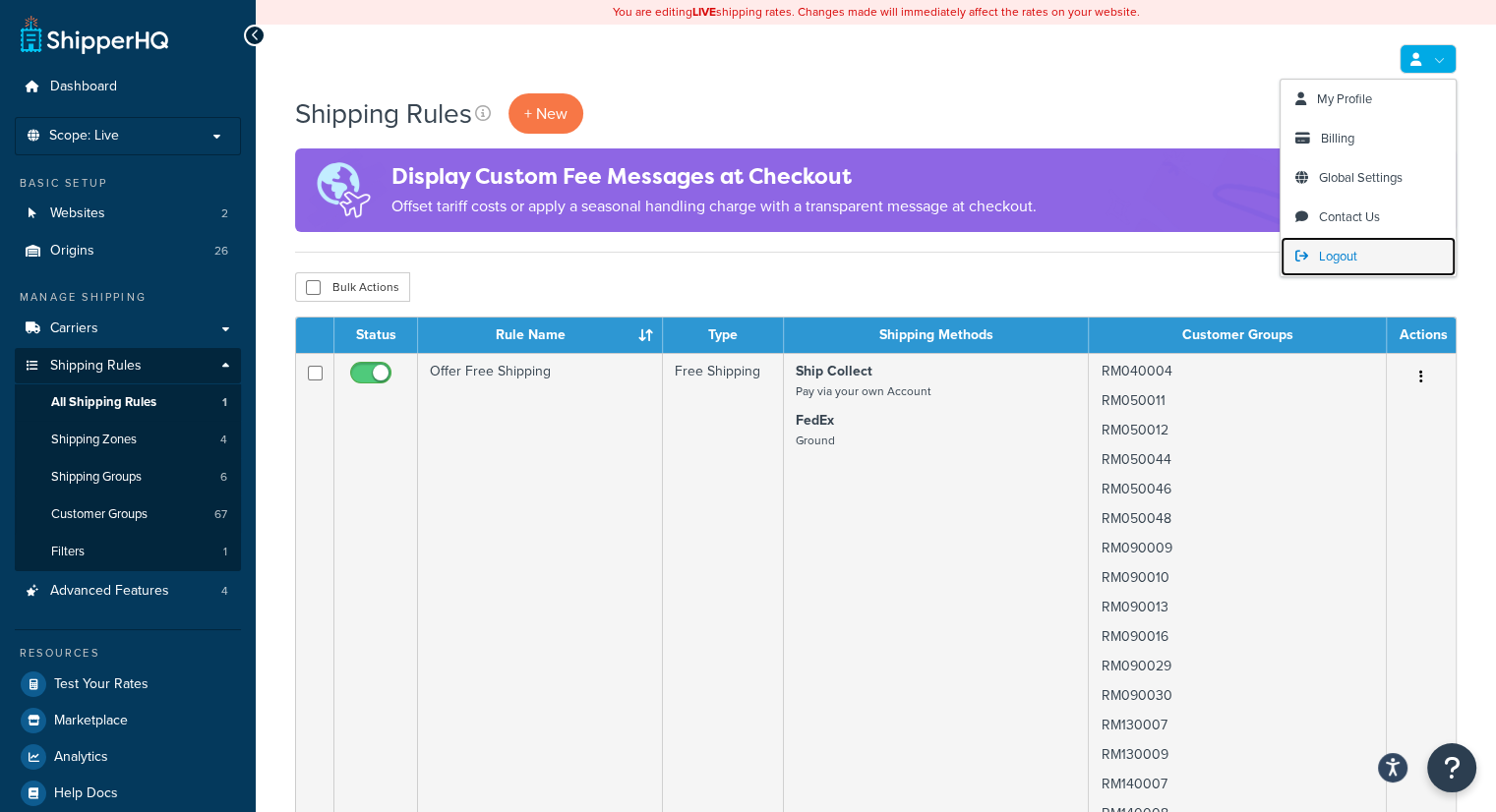
click at [1343, 262] on span "Logout" at bounding box center [1338, 255] width 38 height 19
